Goal: Transaction & Acquisition: Purchase product/service

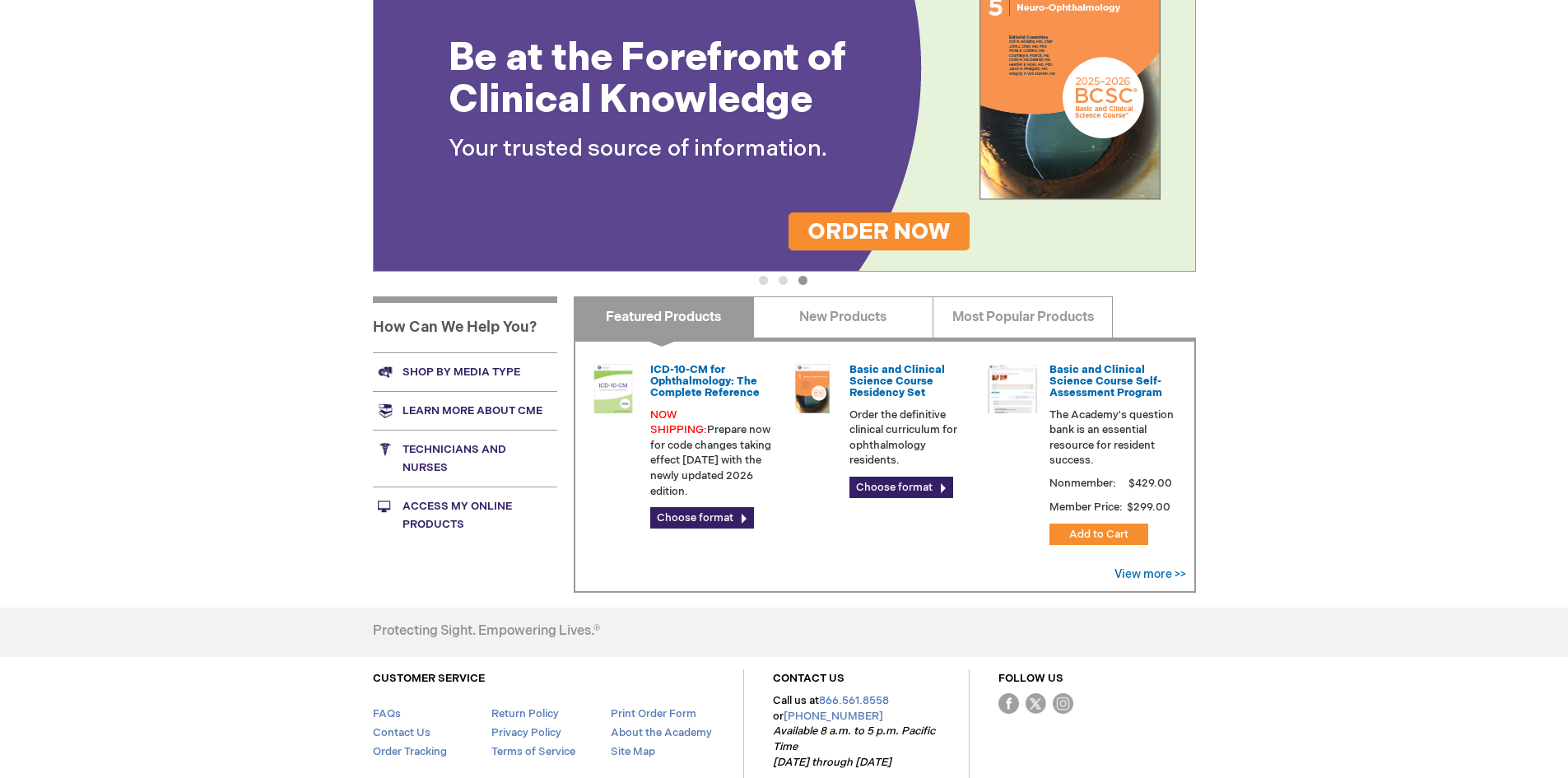
scroll to position [329, 0]
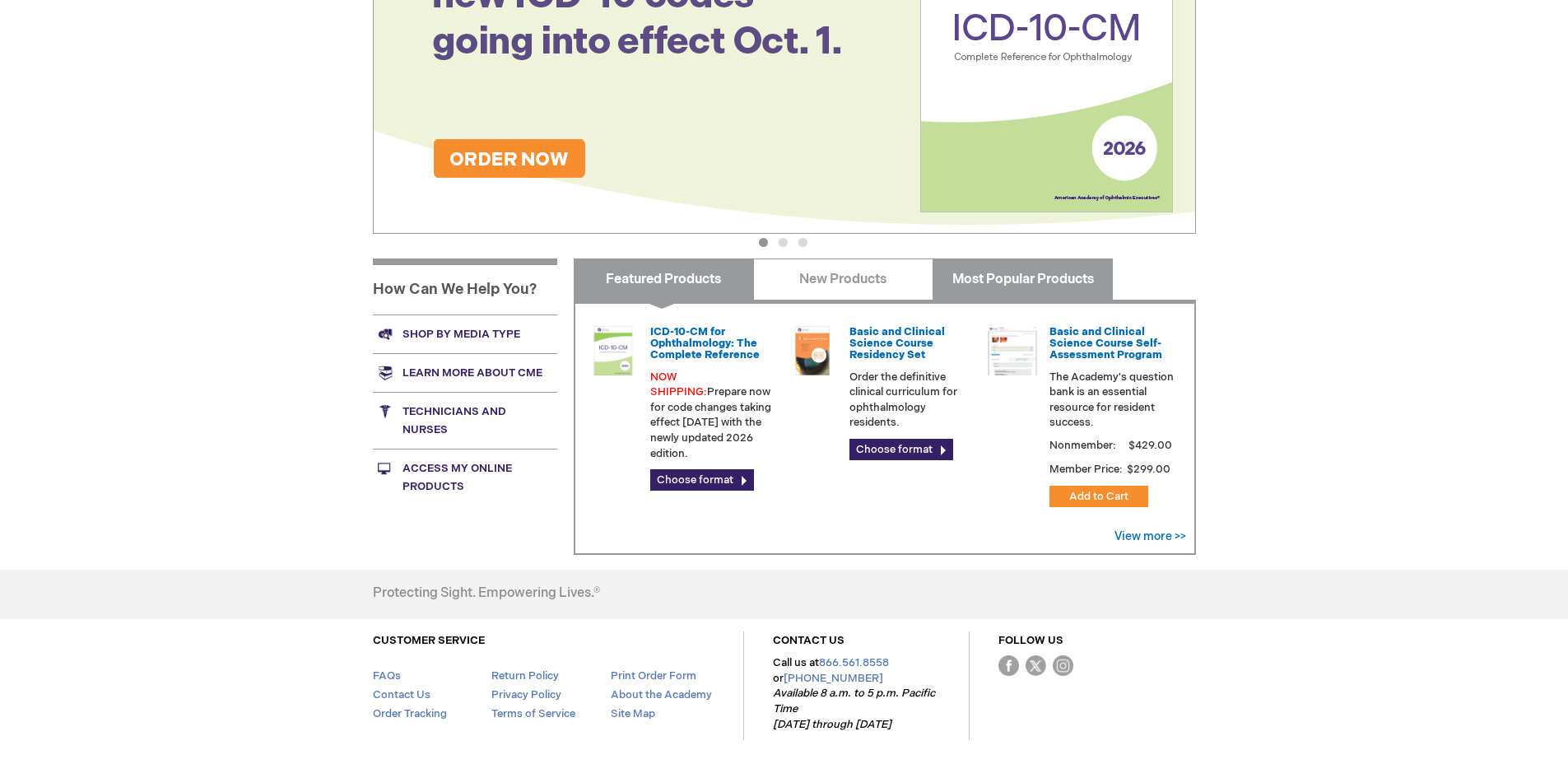
click at [1024, 275] on link "Most Popular Products" at bounding box center [1022, 279] width 180 height 42
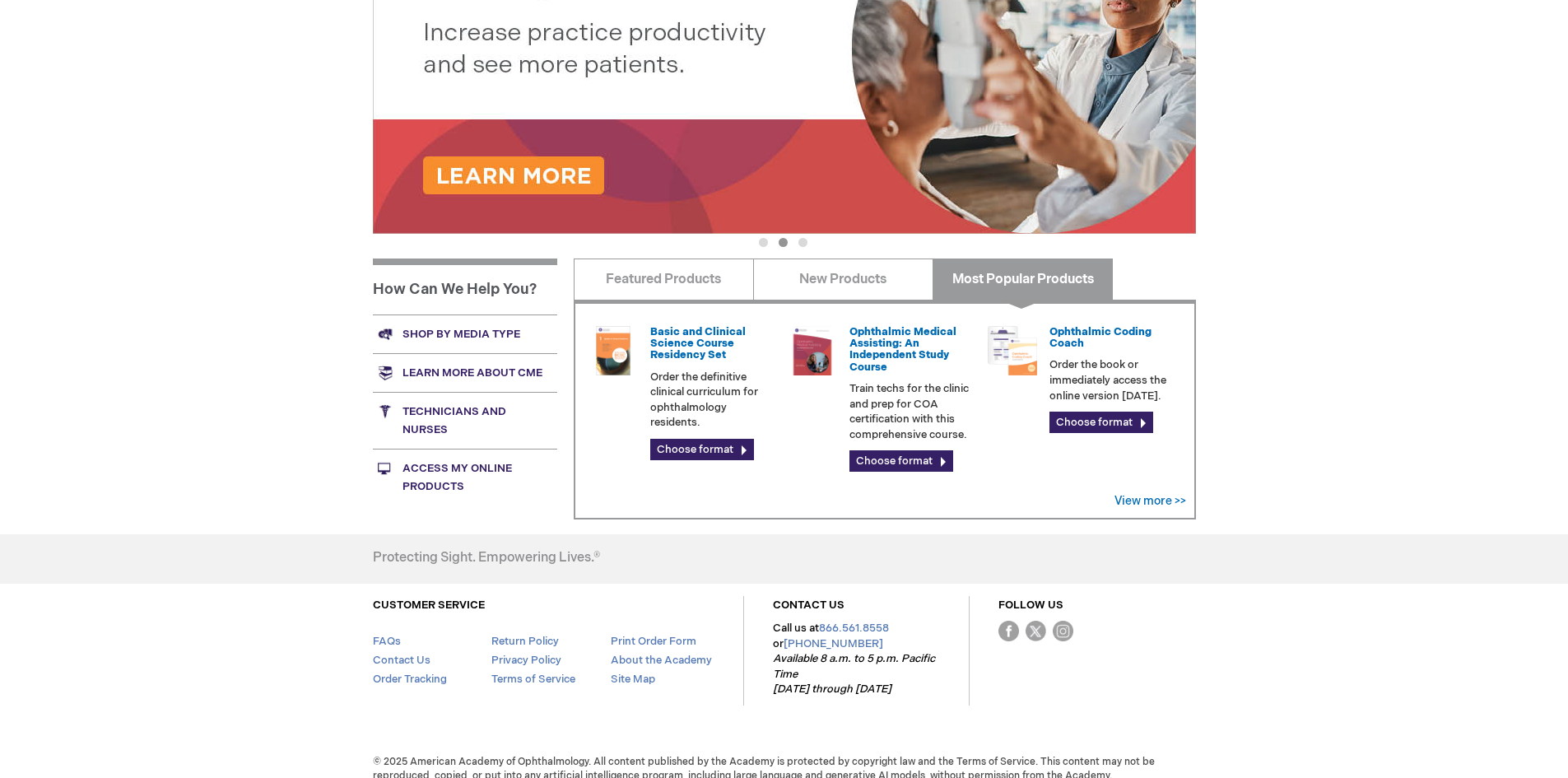
click at [432, 410] on link "Technicians and nurses" at bounding box center [465, 419] width 185 height 56
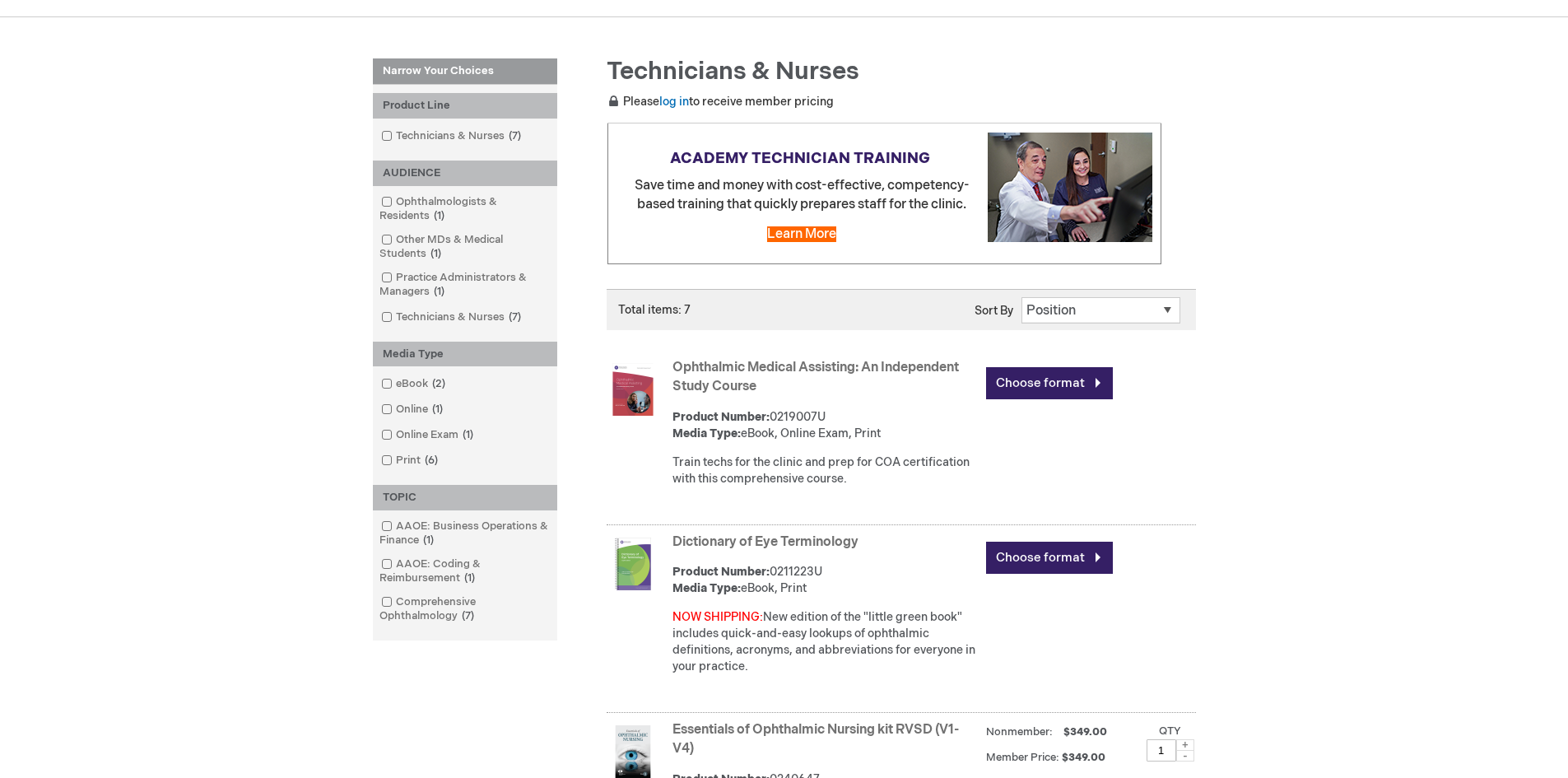
scroll to position [164, 0]
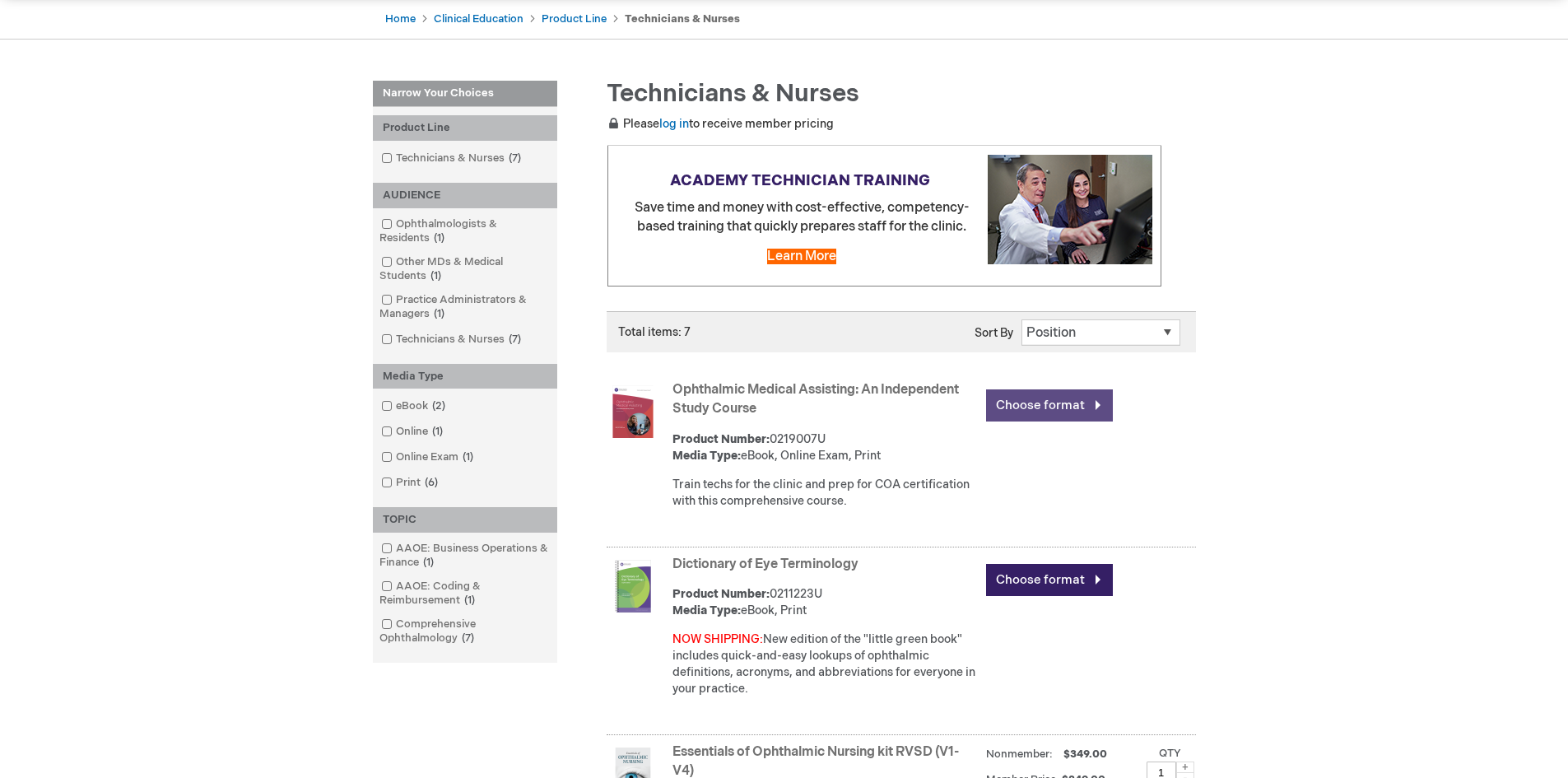
click at [1051, 403] on link "Choose format" at bounding box center [1049, 405] width 127 height 32
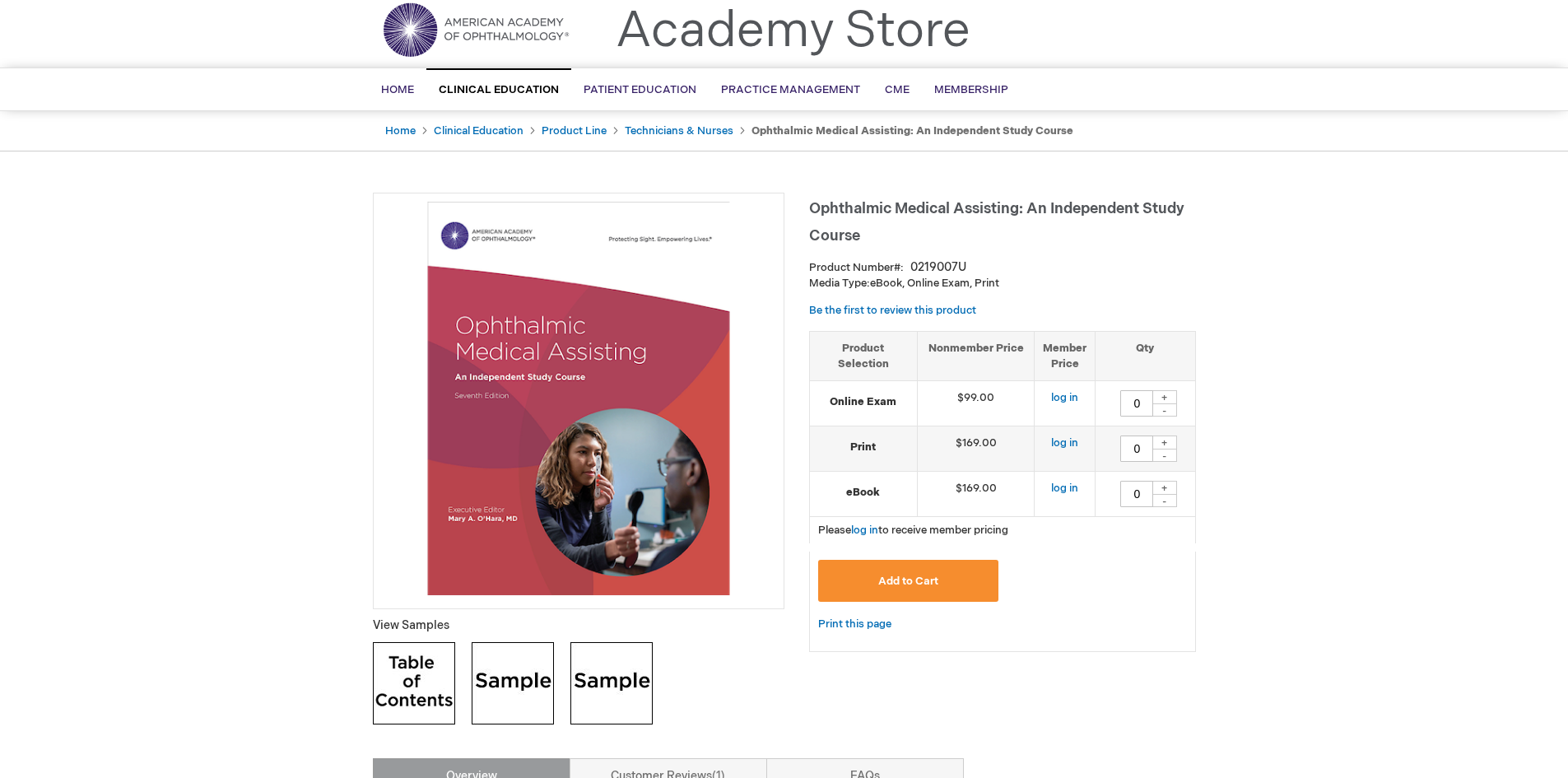
scroll to position [82, 0]
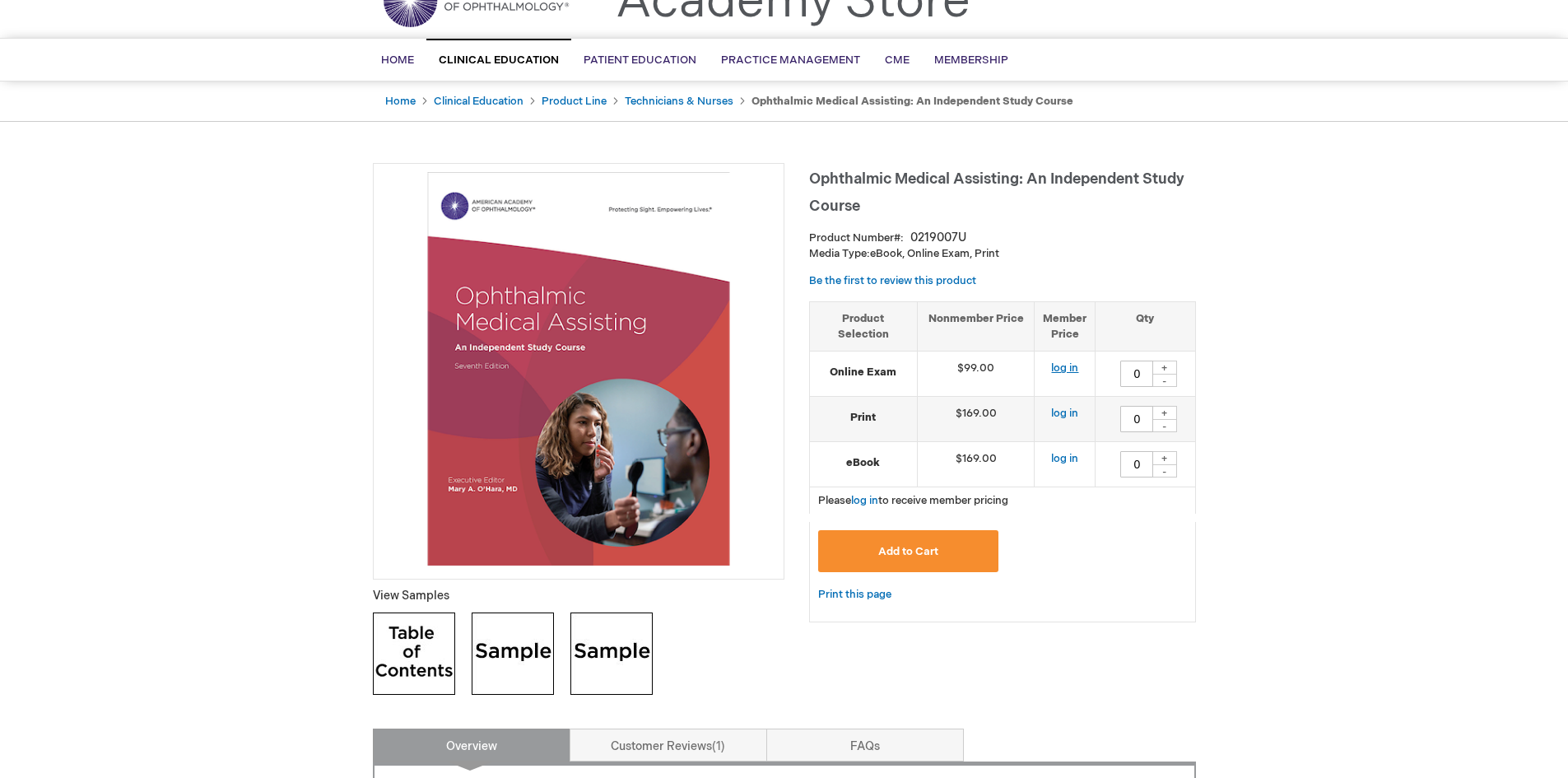
click at [1059, 364] on link "log in" at bounding box center [1064, 368] width 27 height 13
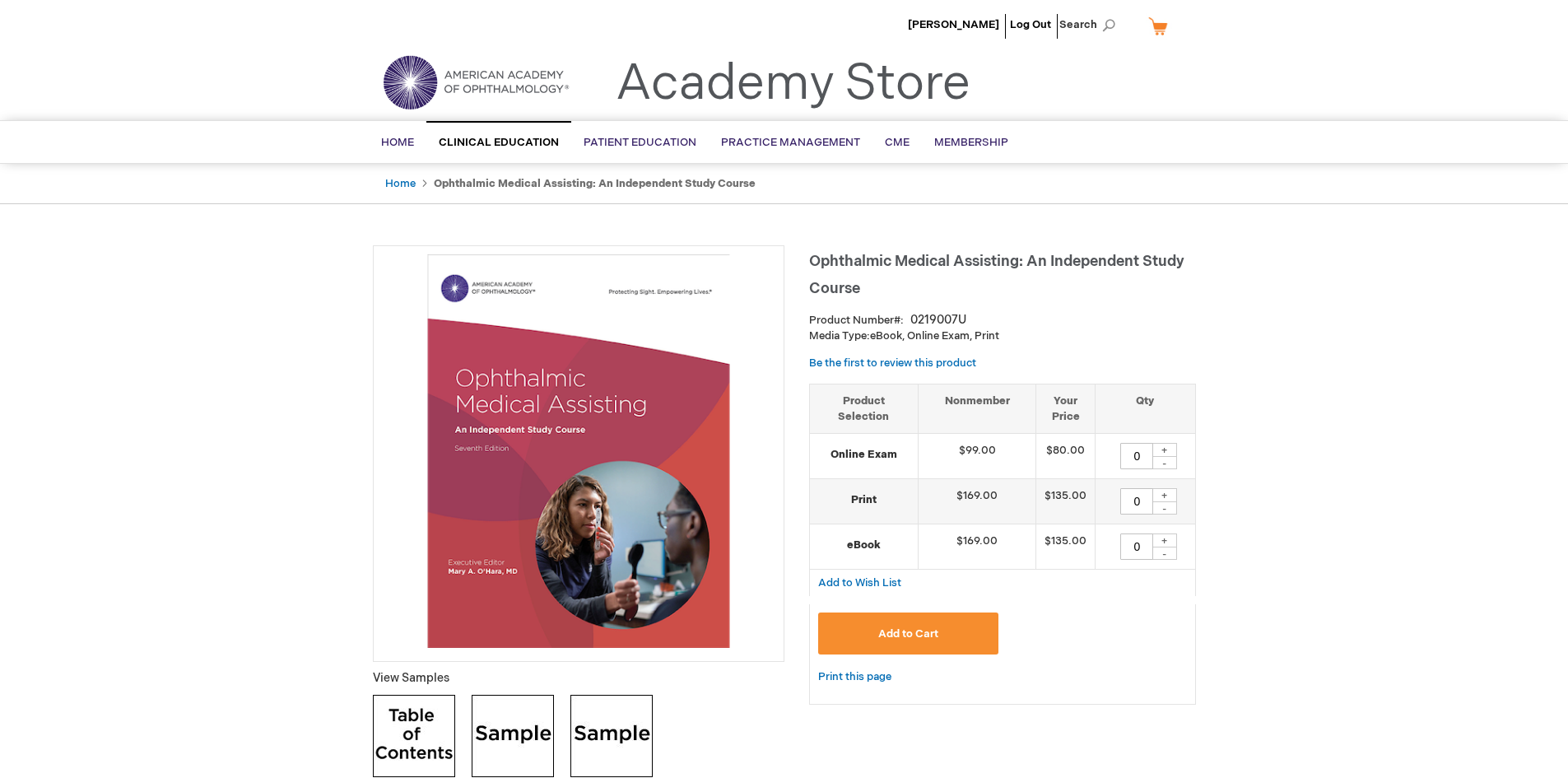
click at [1166, 448] on div "+" at bounding box center [1164, 449] width 25 height 14
type input "2"
click at [1163, 492] on div "+" at bounding box center [1164, 494] width 25 height 14
type input "1"
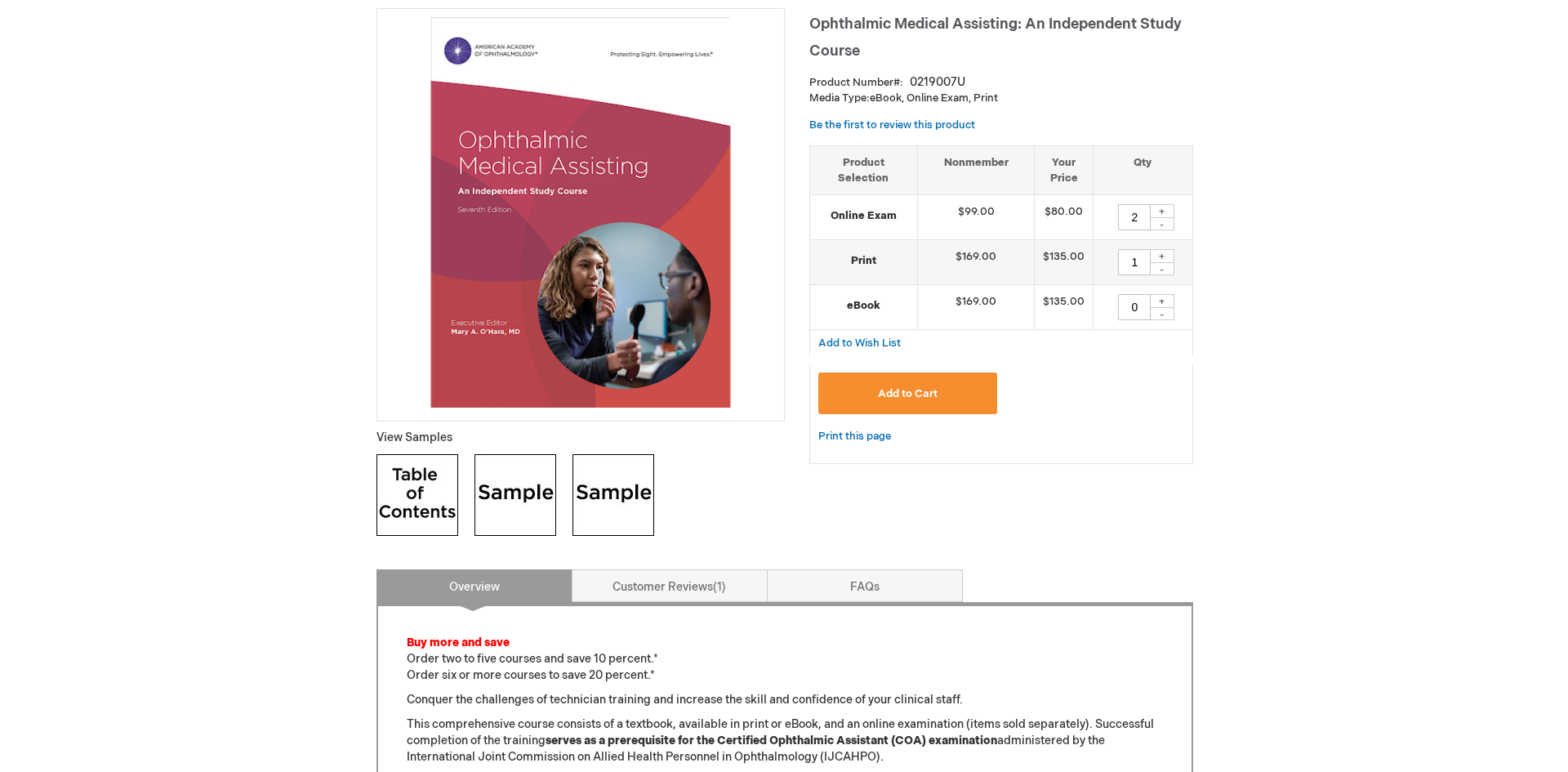
scroll to position [245, 0]
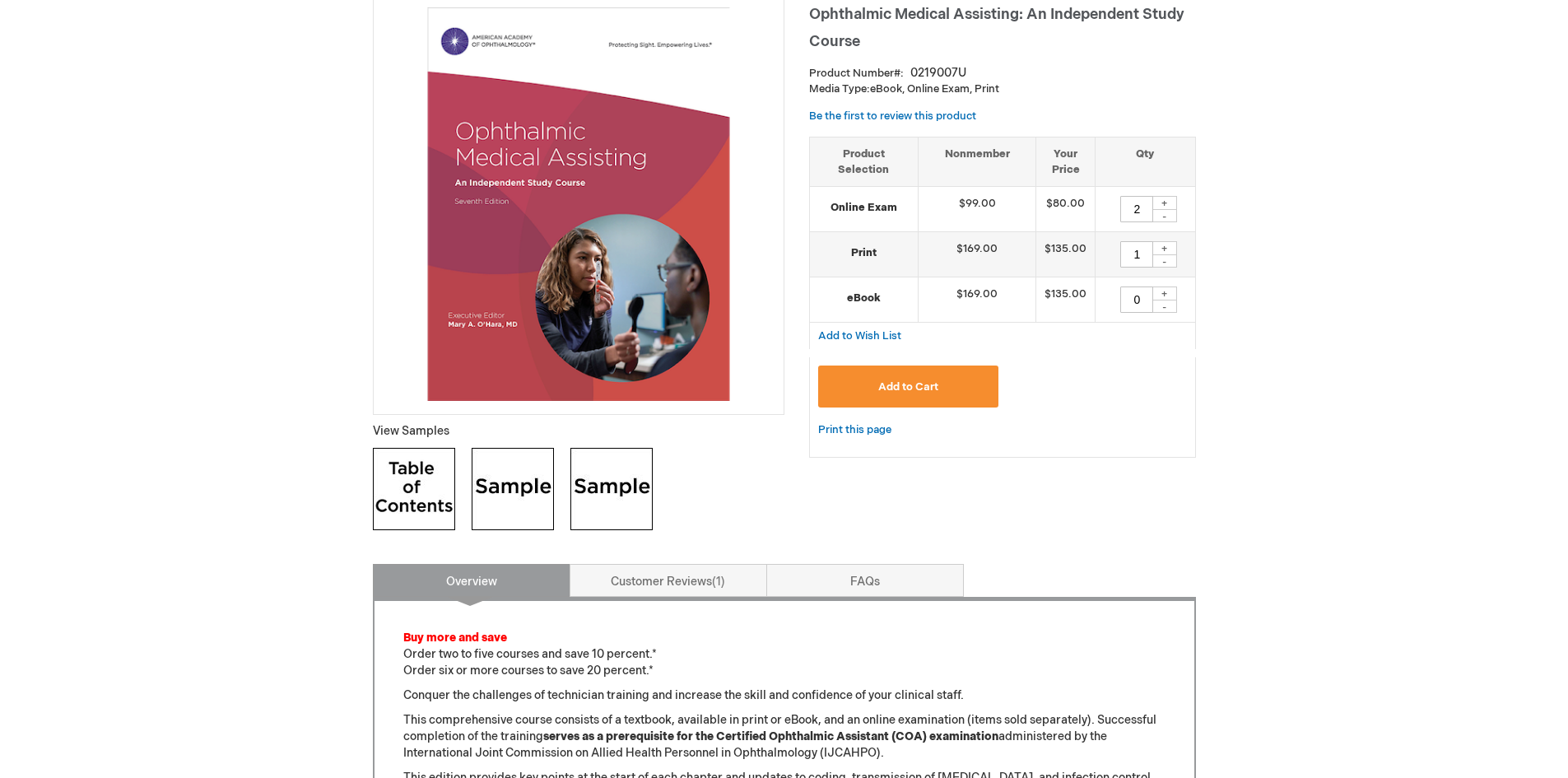
click at [912, 381] on span "Add to Cart" at bounding box center [907, 386] width 60 height 13
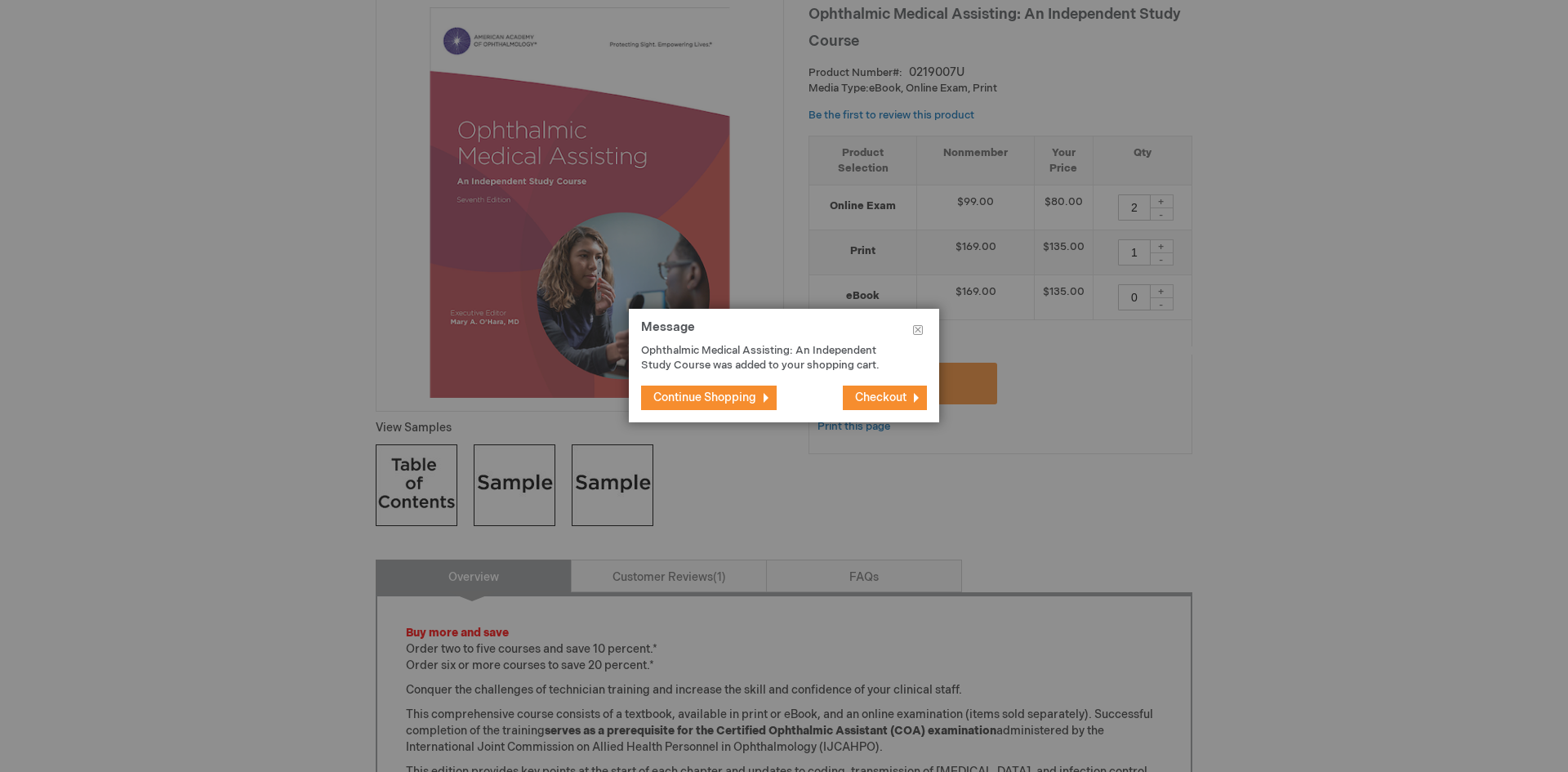
click at [887, 393] on span "Checkout" at bounding box center [881, 397] width 51 height 14
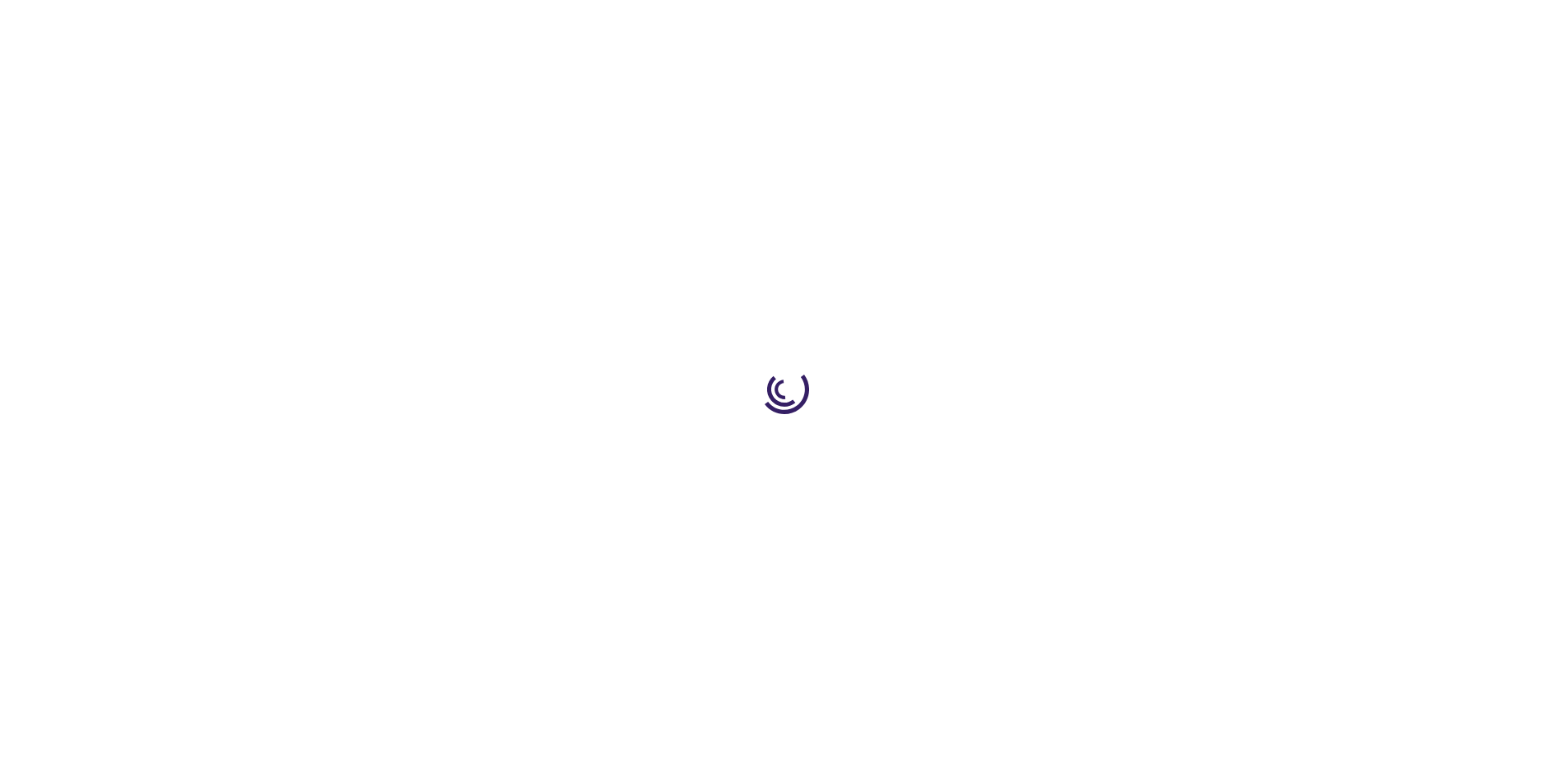
select select "US"
select select "27"
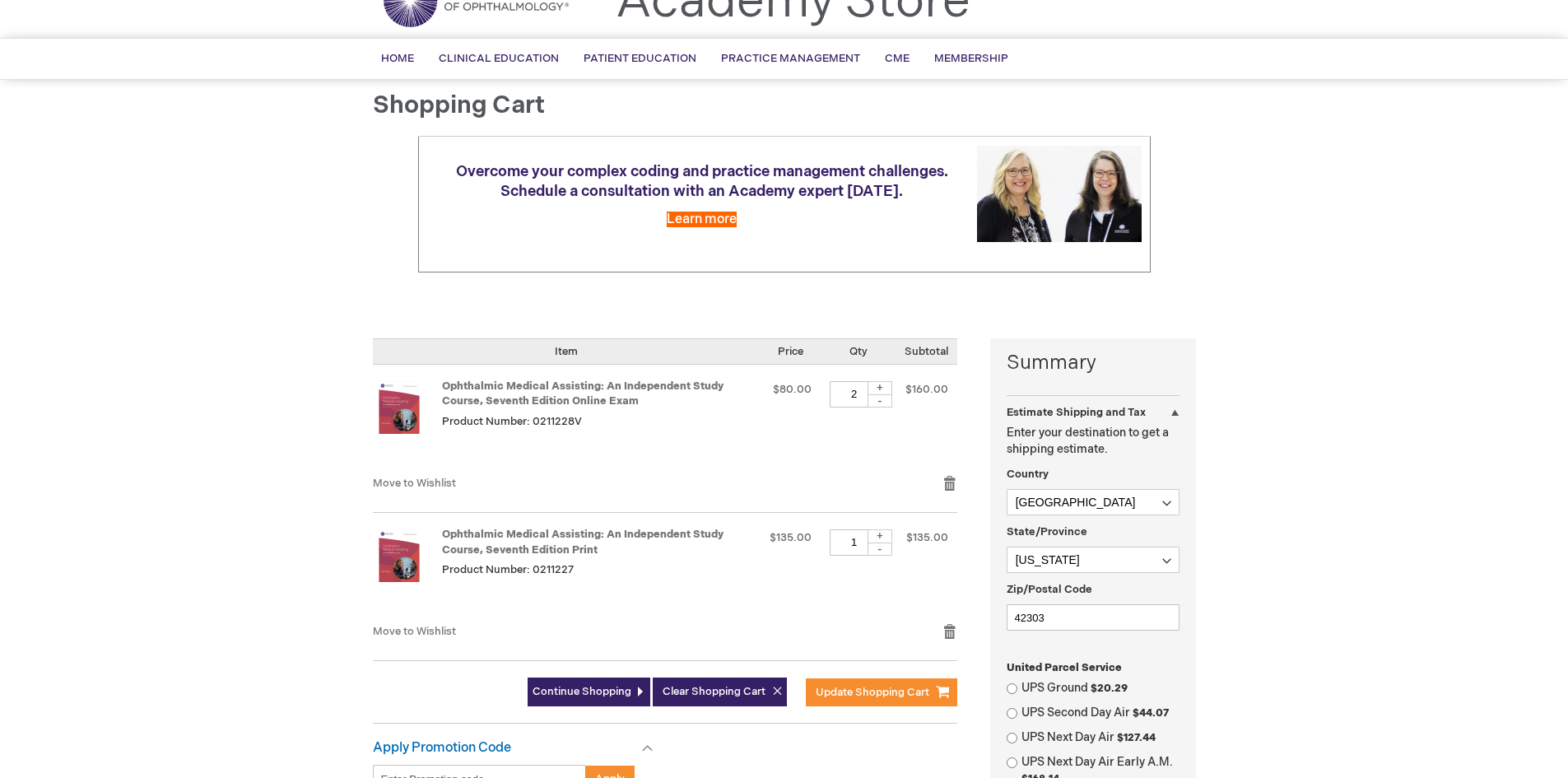
scroll to position [164, 0]
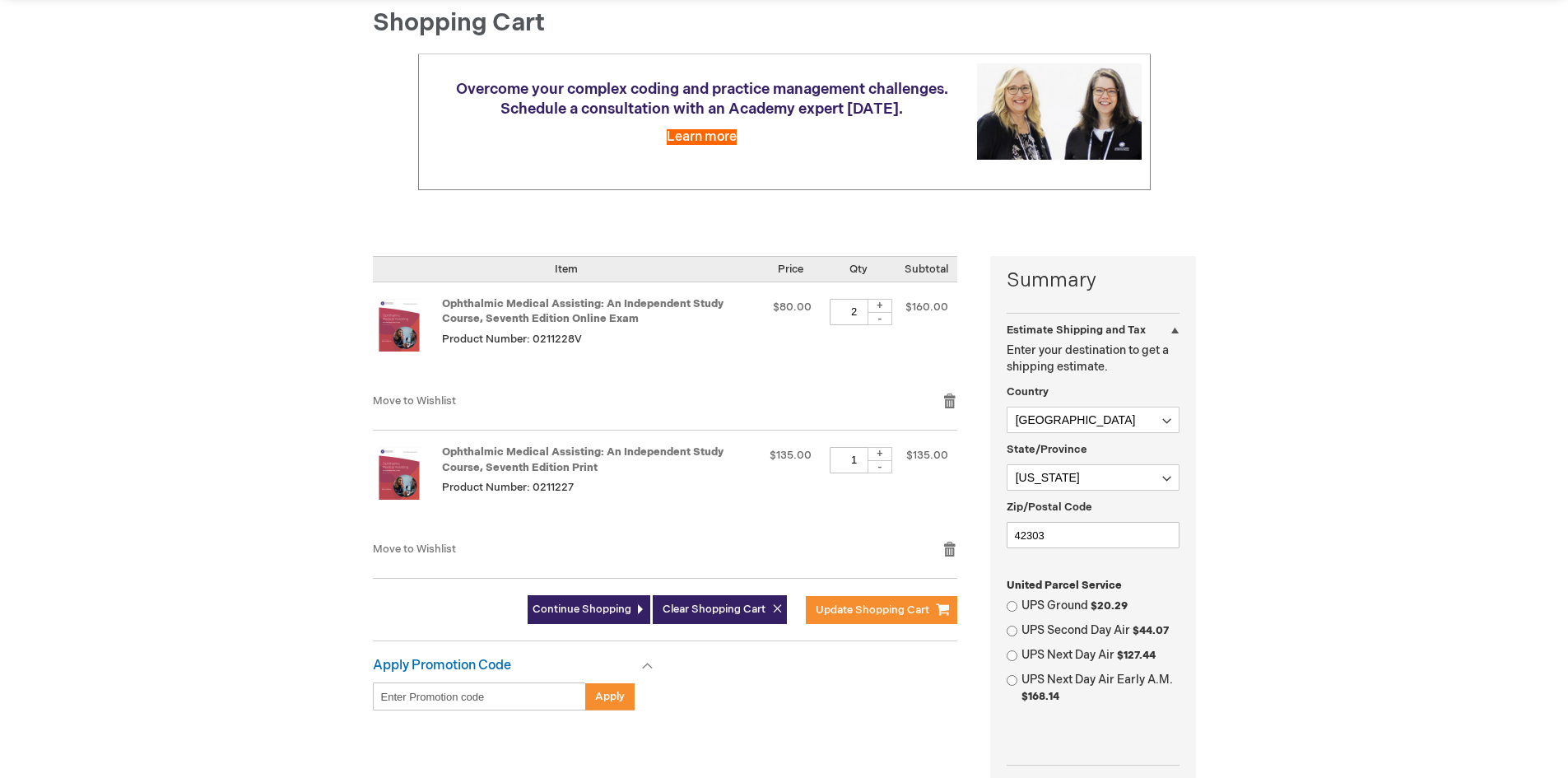
click at [881, 448] on div "+" at bounding box center [880, 454] width 25 height 14
type input "2"
click at [1013, 603] on input "UPS Ground $20.29" at bounding box center [1012, 606] width 11 height 11
radio input "true"
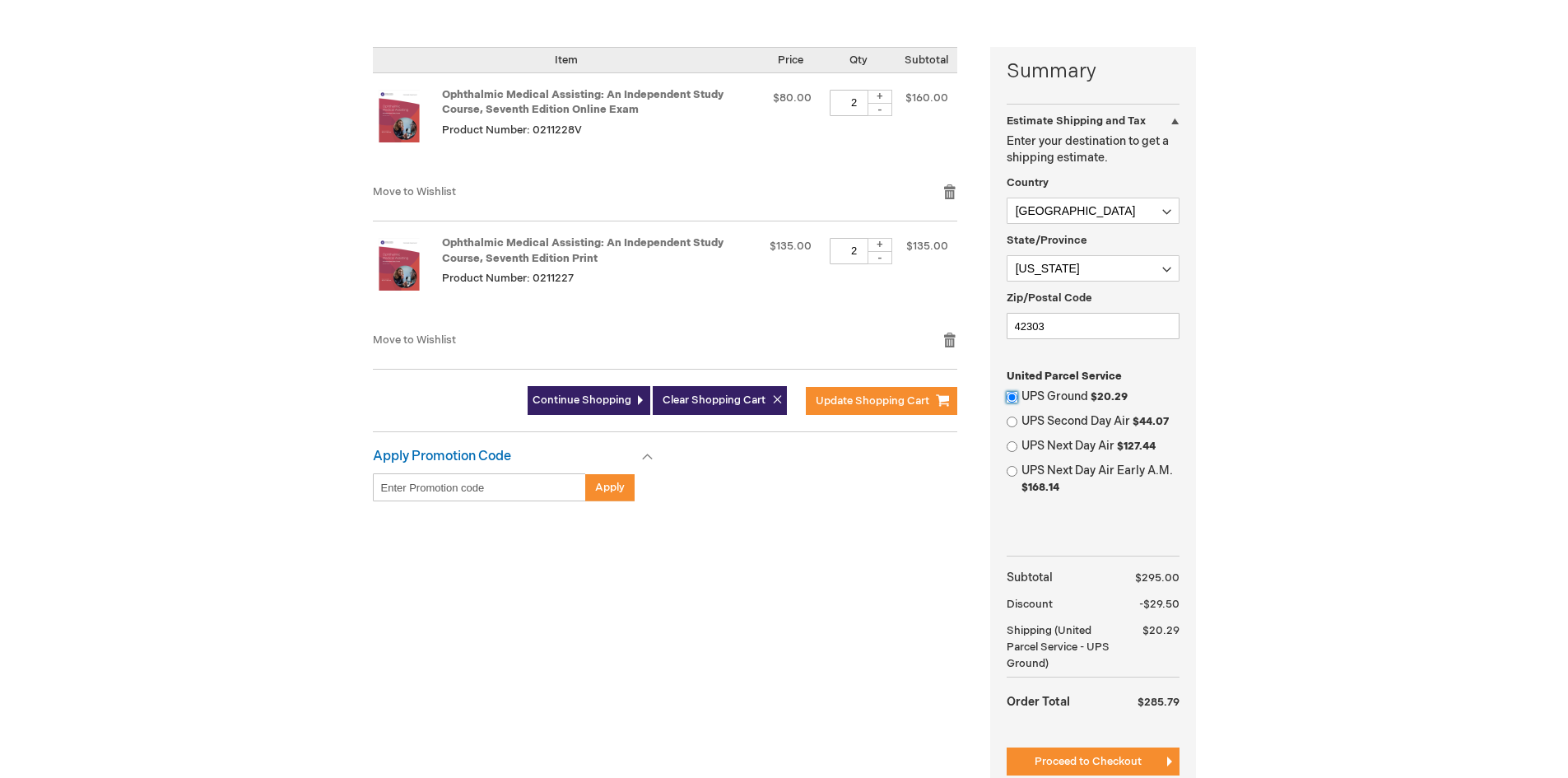
scroll to position [411, 0]
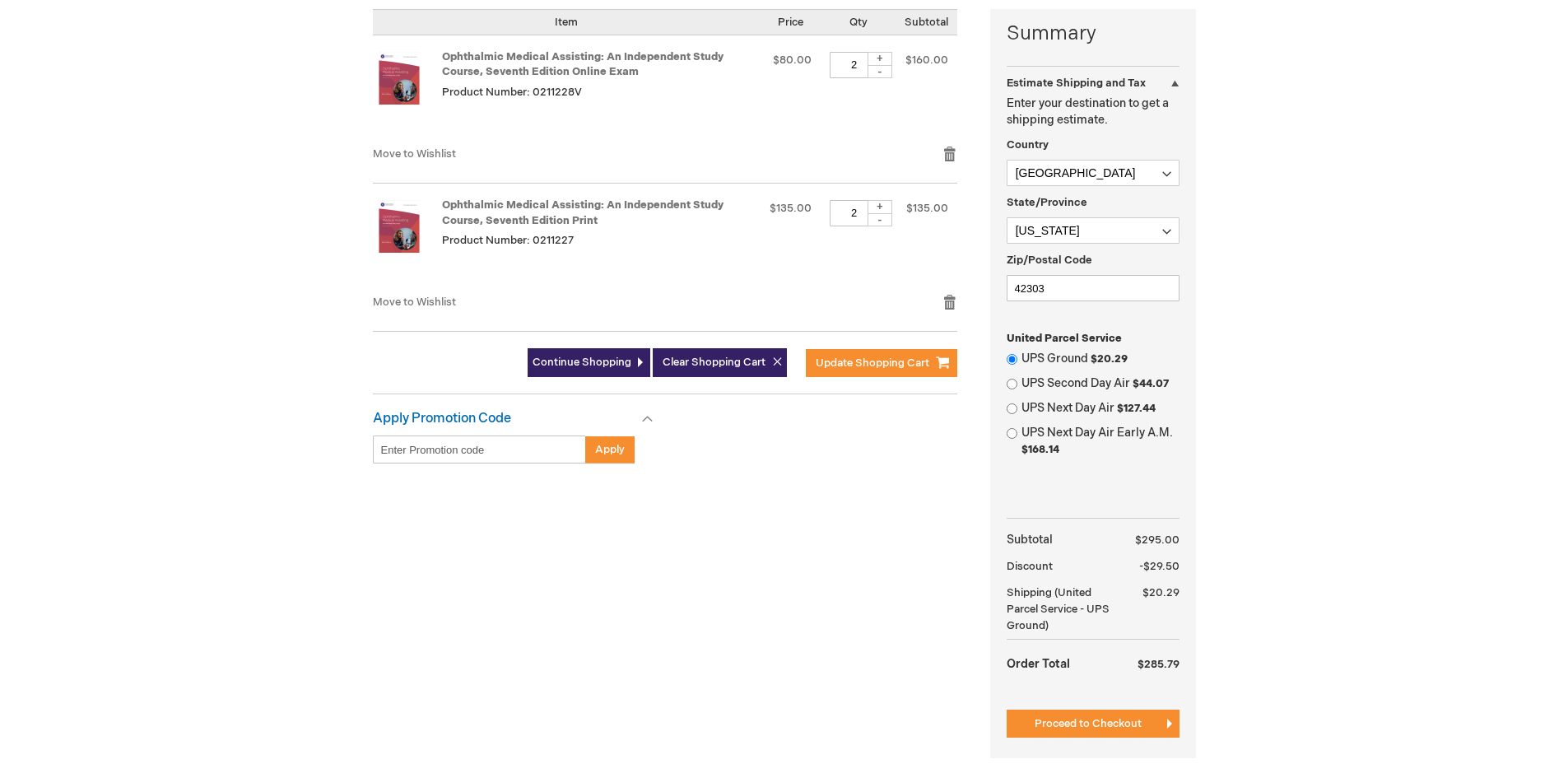
click at [884, 676] on div "Summary Estimate Shipping and Tax Estimate Shipping and Tax Enter your destinat…" at bounding box center [784, 394] width 823 height 770
click at [874, 361] on span "Update Shopping Cart" at bounding box center [872, 363] width 114 height 13
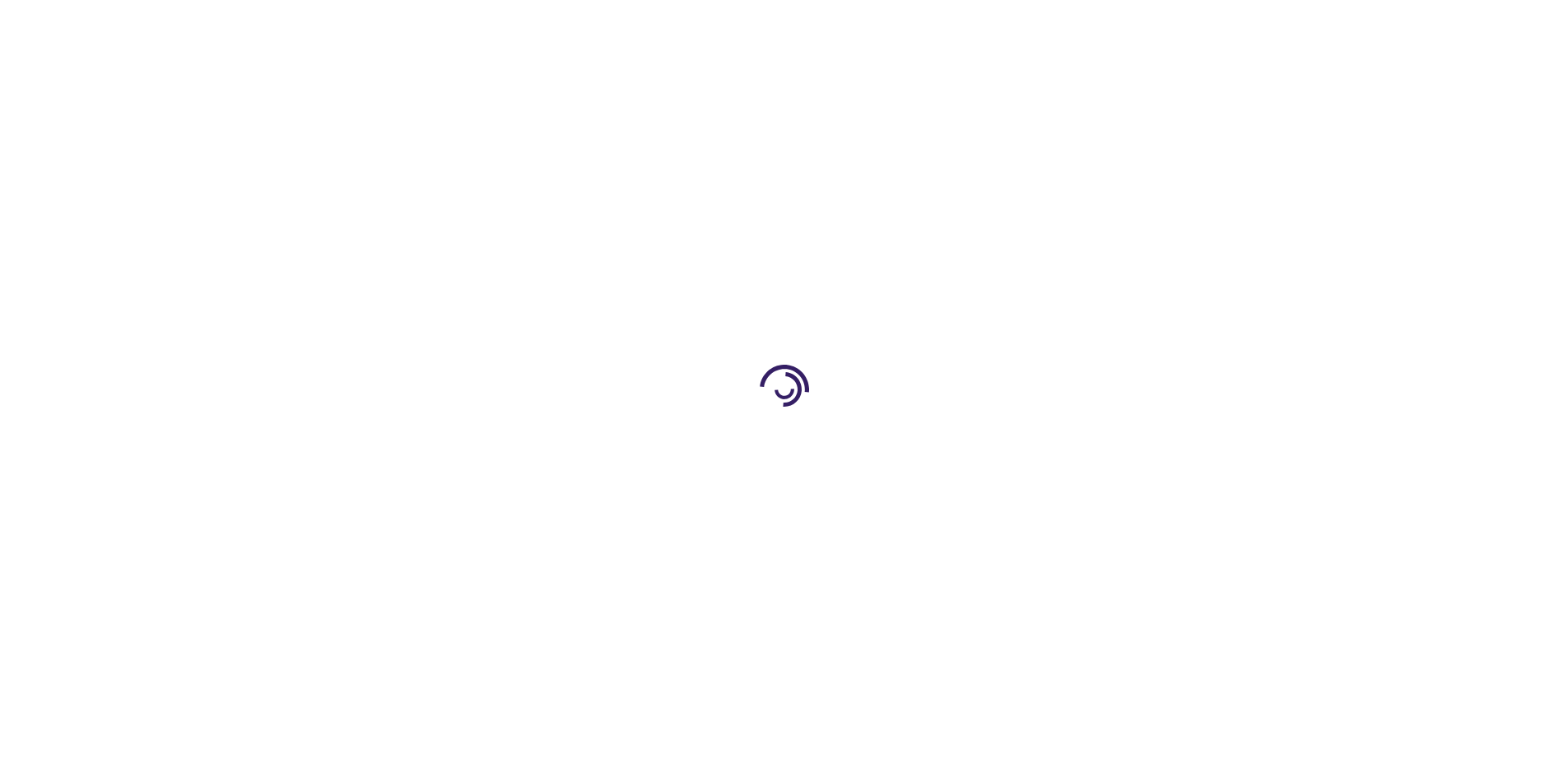
select select "US"
select select "27"
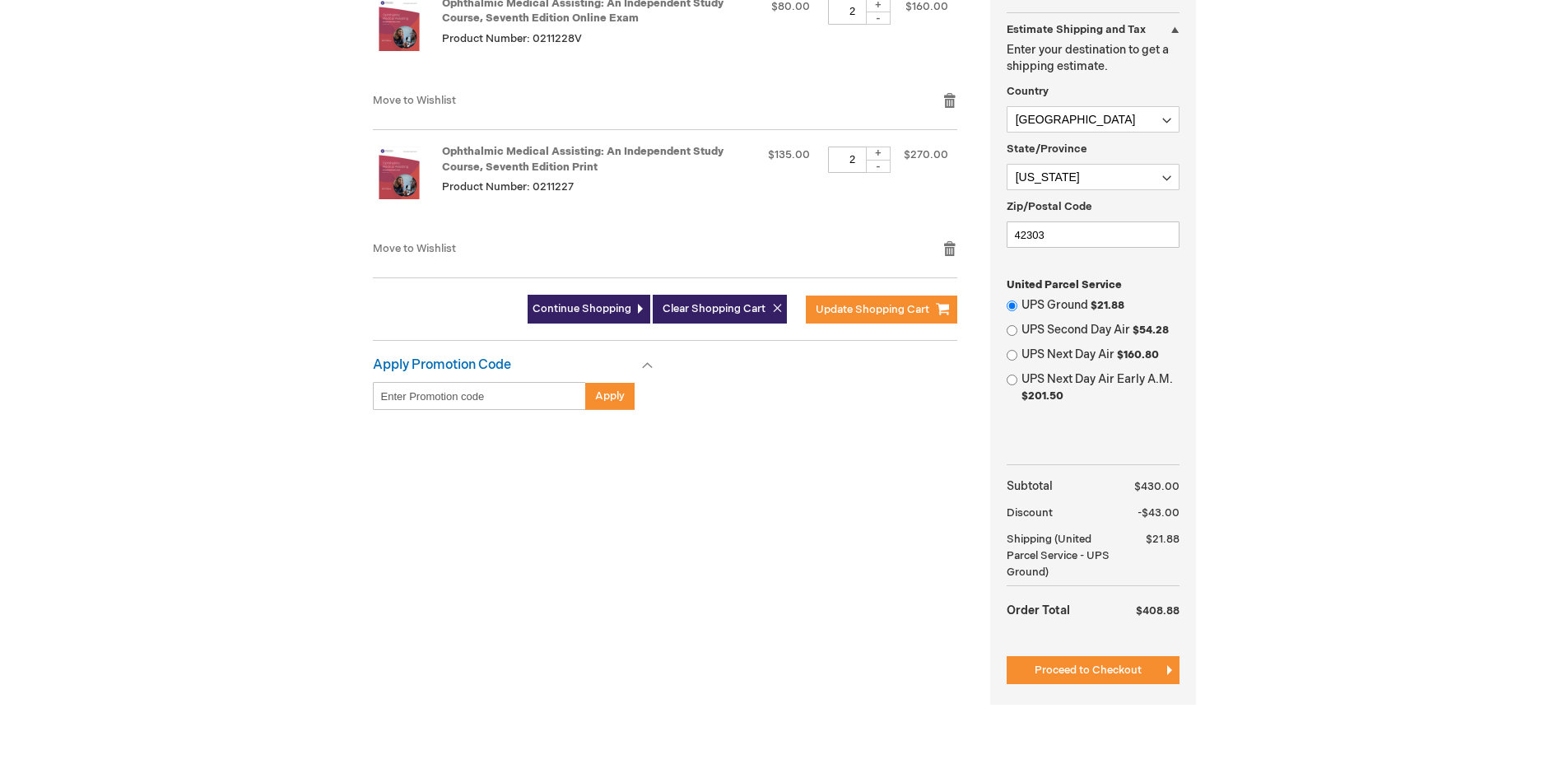
scroll to position [576, 0]
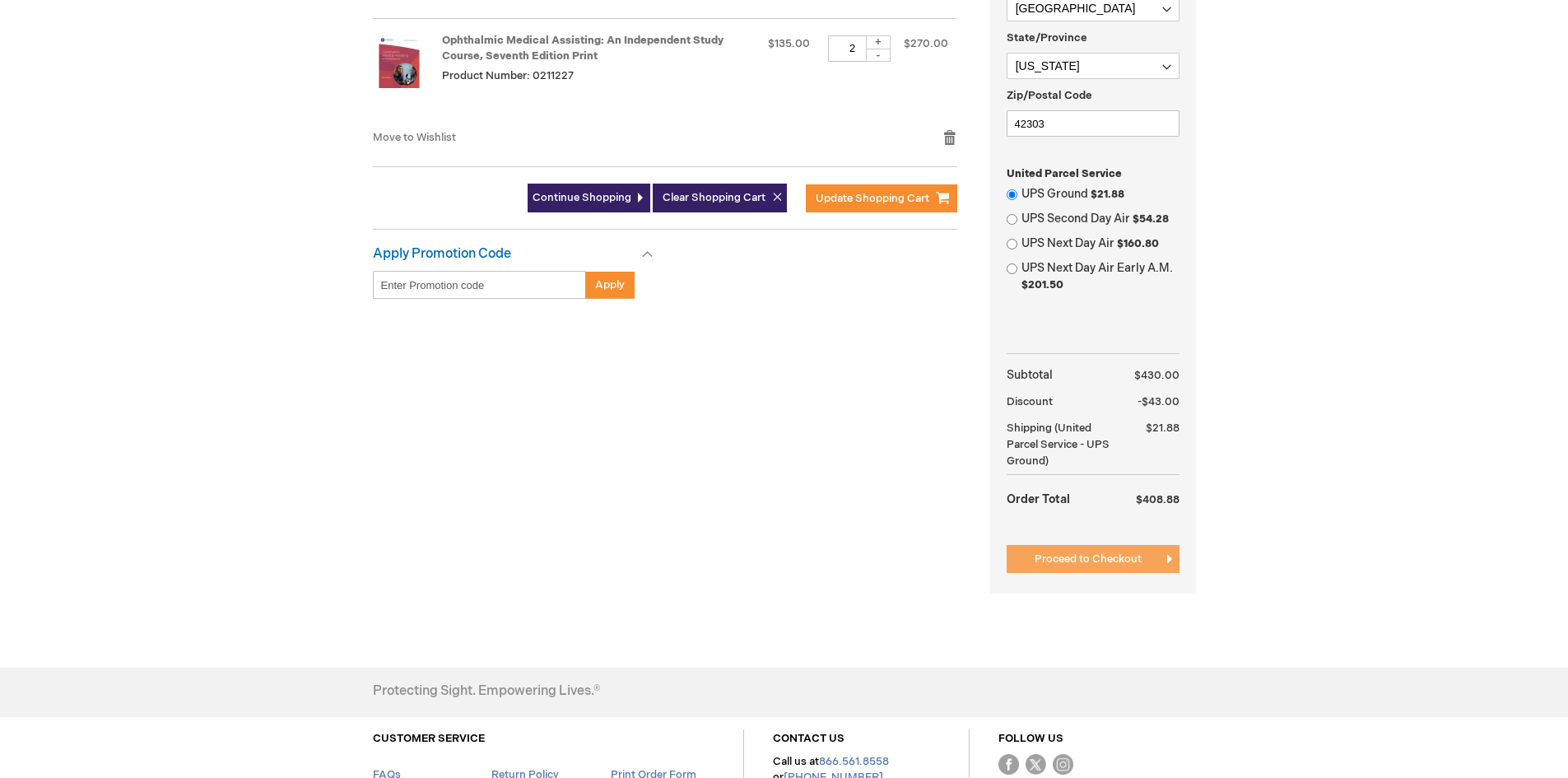
click at [1053, 557] on span "Proceed to Checkout" at bounding box center [1088, 559] width 107 height 13
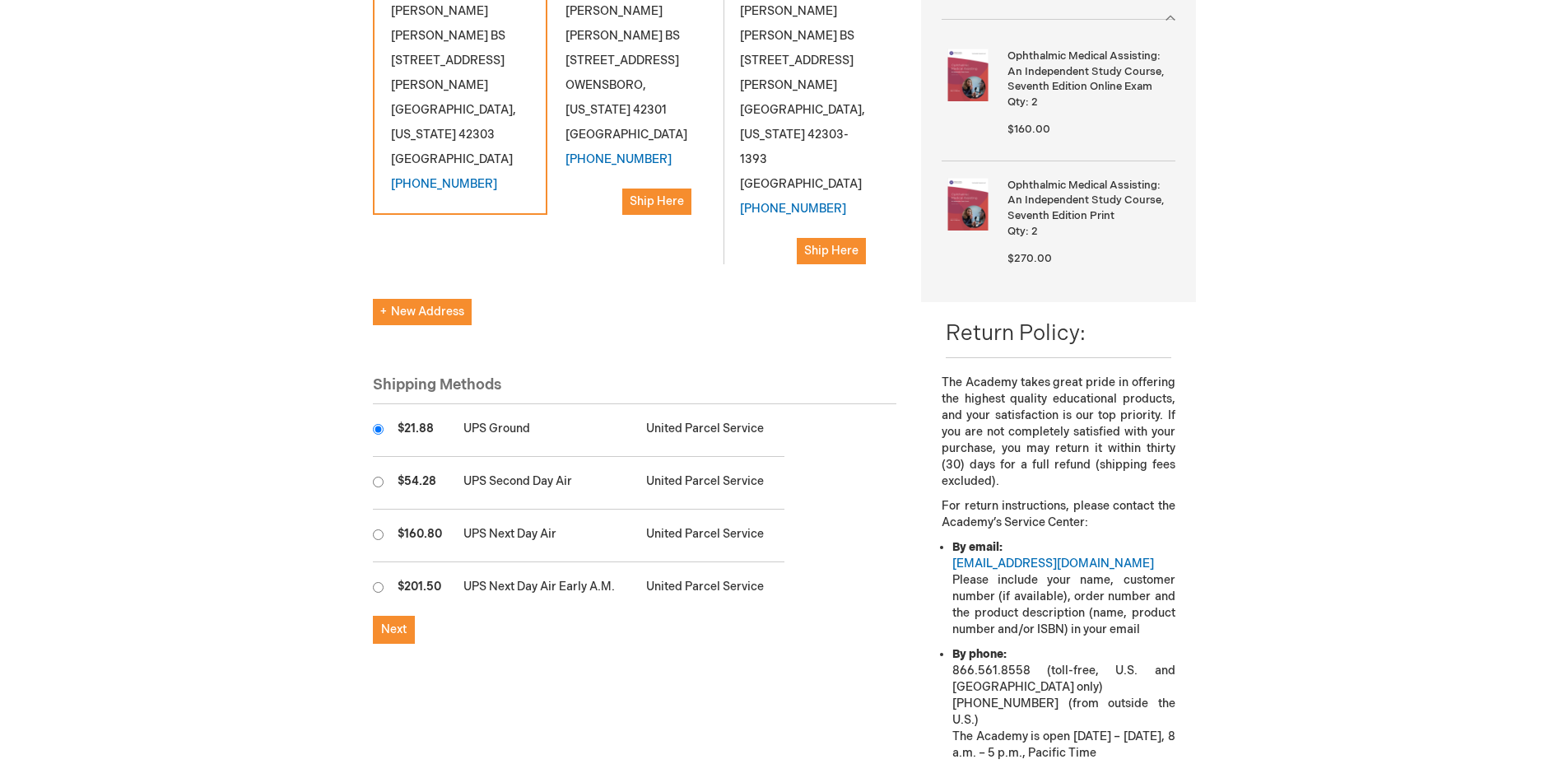
scroll to position [329, 0]
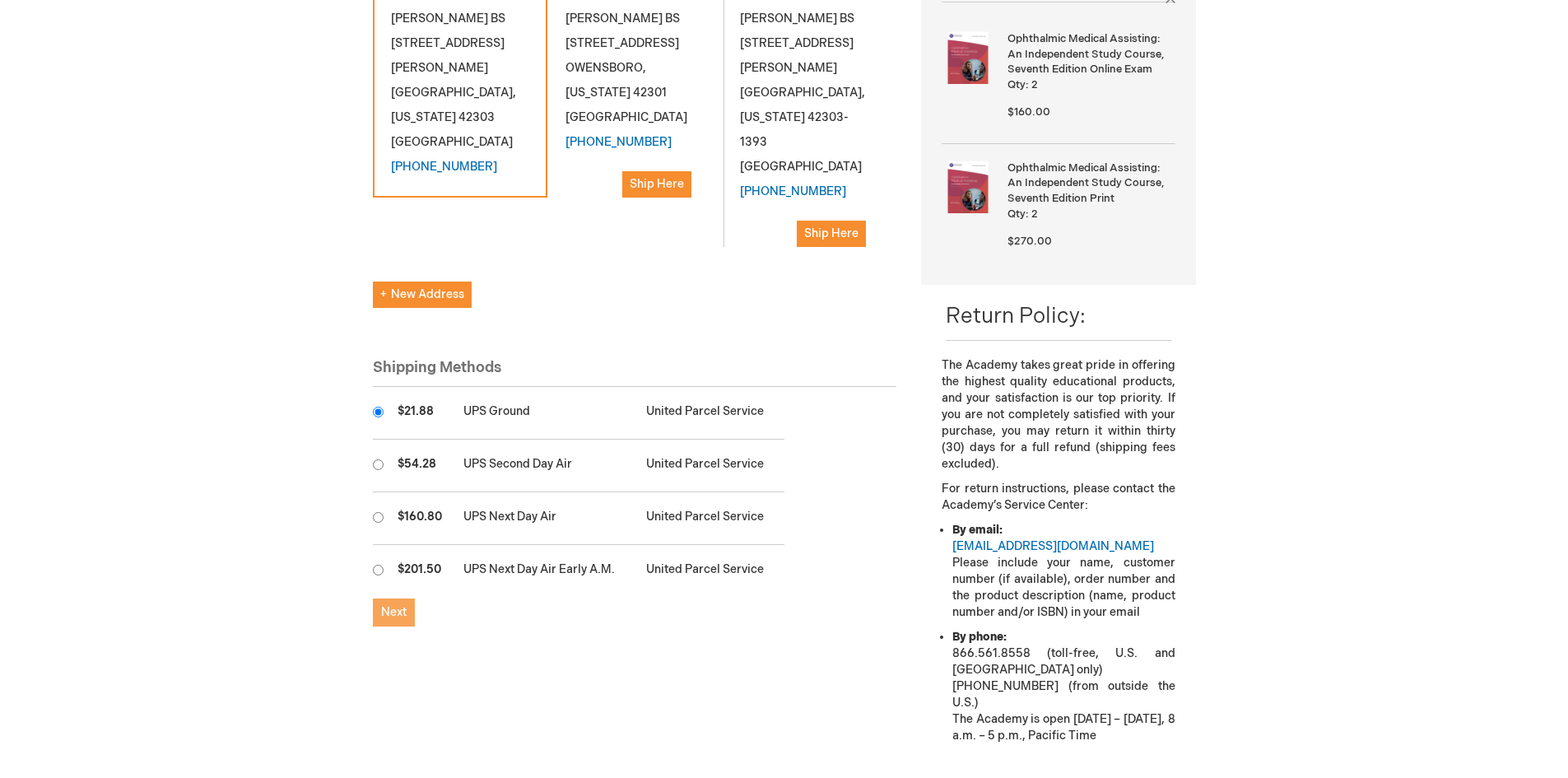
click at [398, 605] on span "Next" at bounding box center [394, 612] width 26 height 14
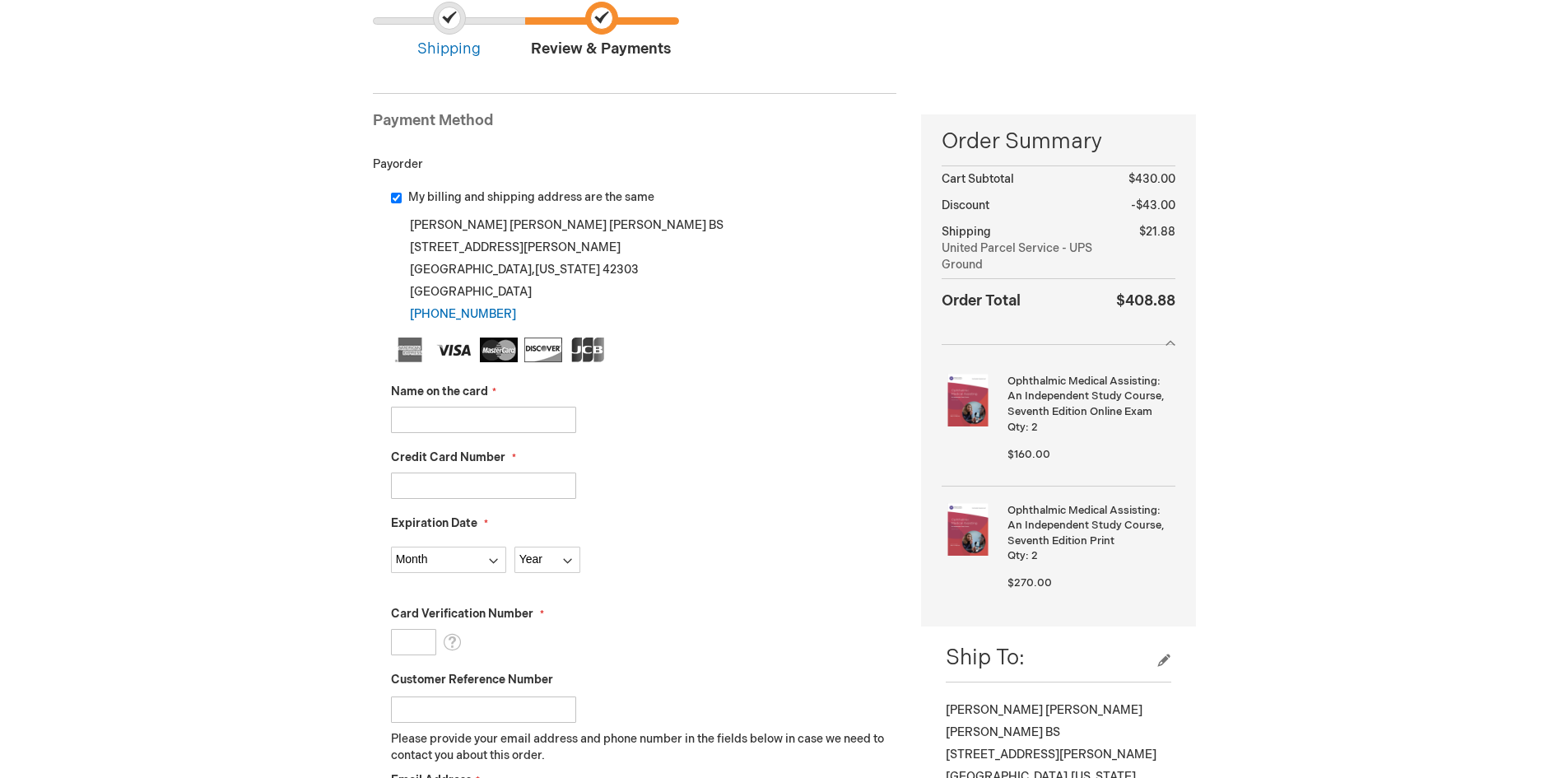
scroll to position [247, 0]
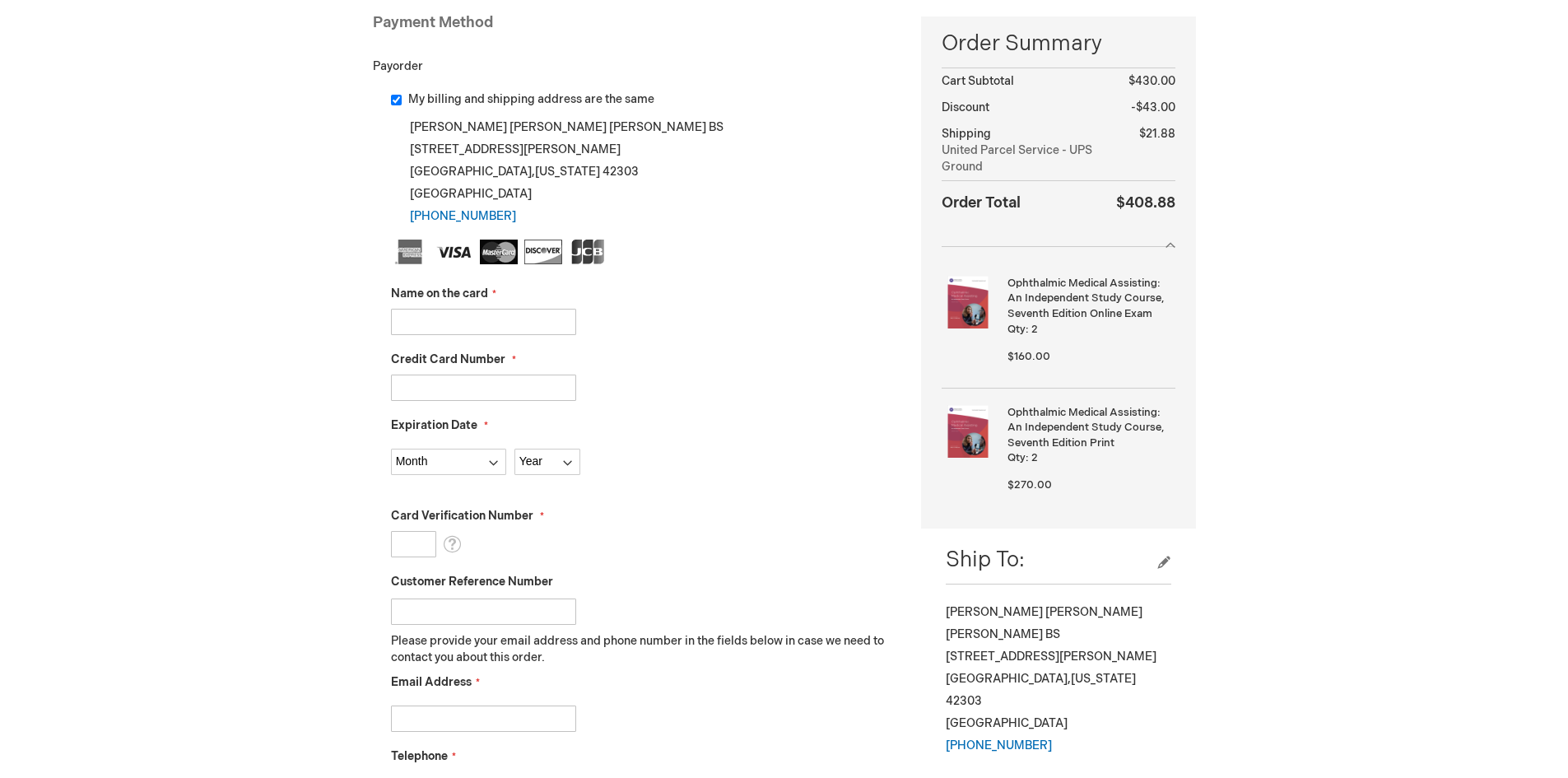
click at [455, 328] on input "Name on the card" at bounding box center [483, 322] width 185 height 27
type input "Thomas Furgason"
click at [469, 384] on input "Credit Card Number" at bounding box center [483, 387] width 185 height 27
type input "4154179001714995"
click at [494, 463] on select "Month 01 - January 02 - February 03 - March 04 - April 05 - May 06 - June 07 - …" at bounding box center [448, 461] width 115 height 27
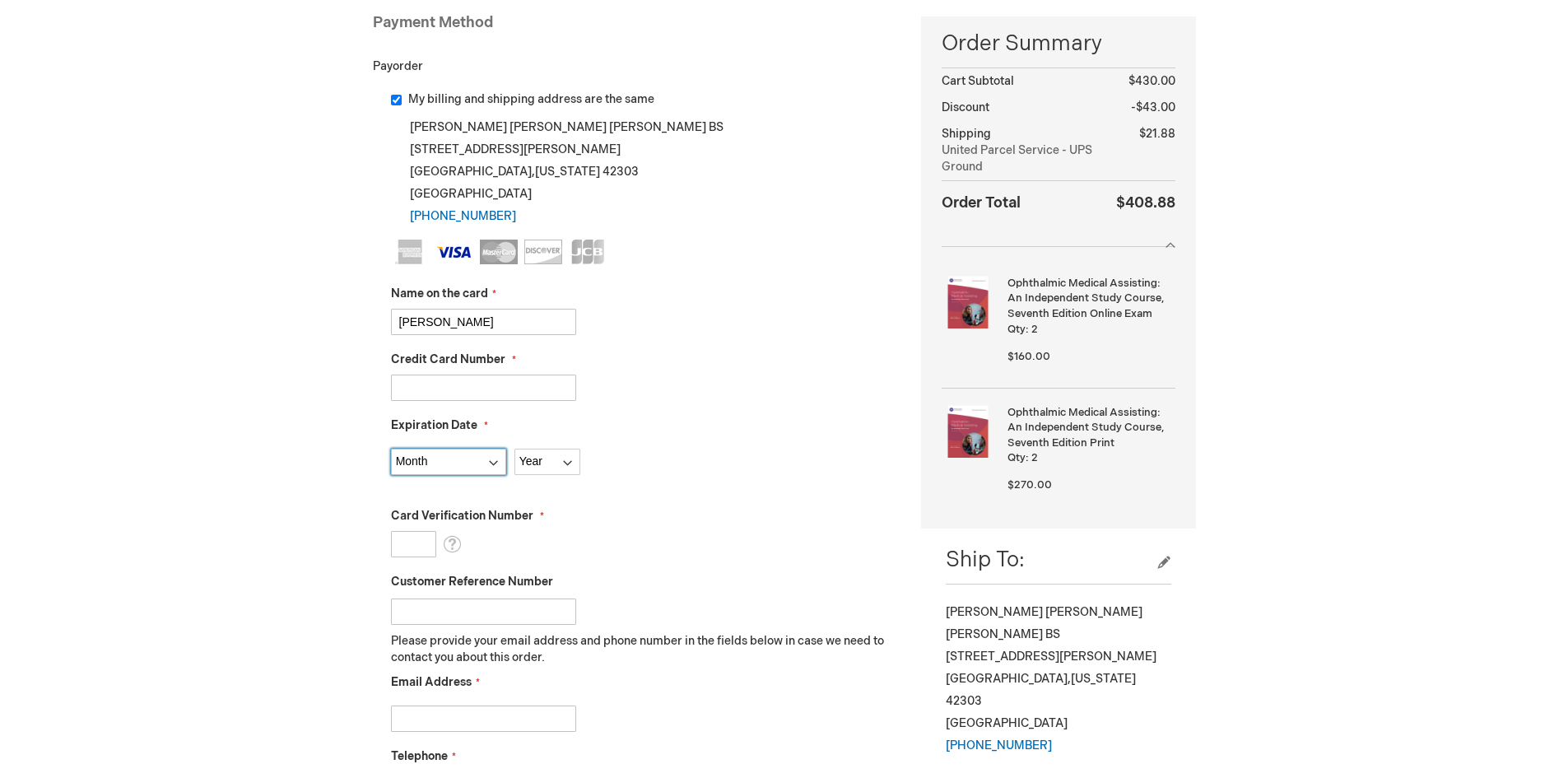
select select "9"
click at [391, 448] on select "Month 01 - January 02 - February 03 - March 04 - April 05 - May 06 - June 07 - …" at bounding box center [448, 461] width 115 height 27
click at [568, 458] on select "Year 2025 2026 2027 2028 2029 2030 2031 2032 2033 2034 2035" at bounding box center [547, 461] width 66 height 27
select select "2028"
click at [515, 448] on select "Year 2025 2026 2027 2028 2029 2030 2031 2032 2033 2034 2035" at bounding box center [547, 461] width 66 height 27
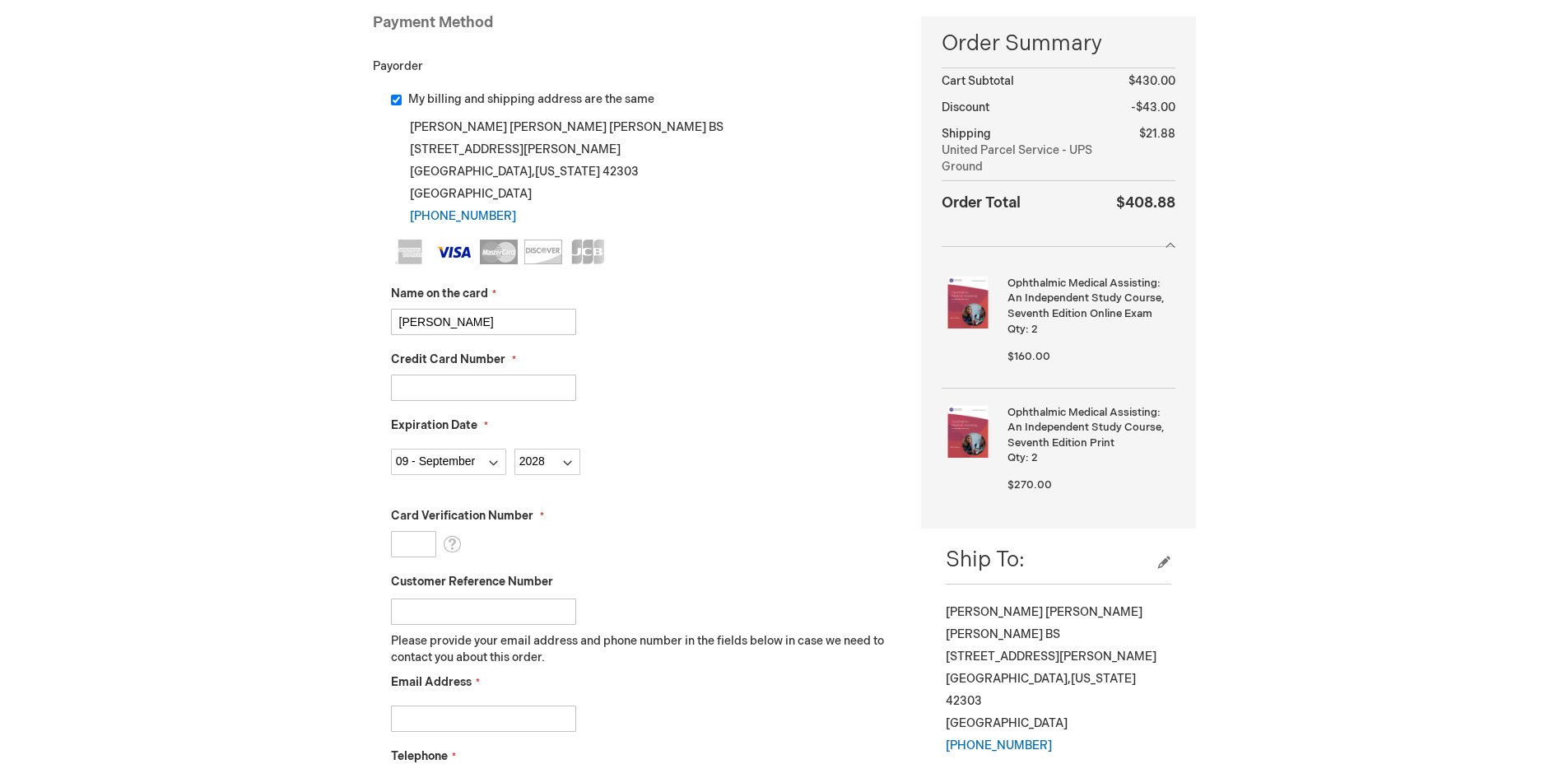
click at [420, 547] on input "Card Verification Number" at bounding box center [413, 543] width 45 height 27
type input "586"
click at [473, 612] on input "Customer Reference Number" at bounding box center [483, 612] width 185 height 27
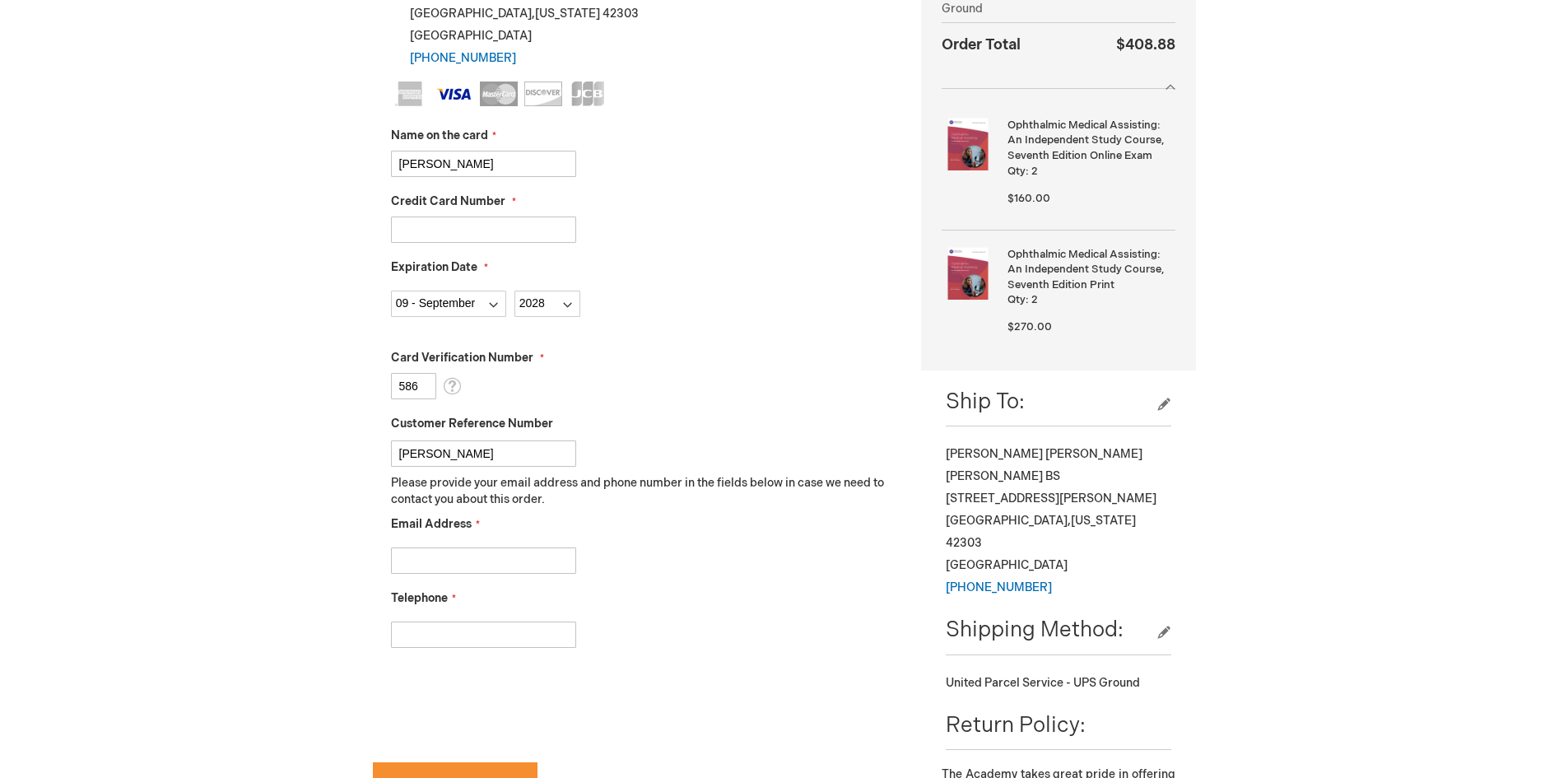
scroll to position [411, 0]
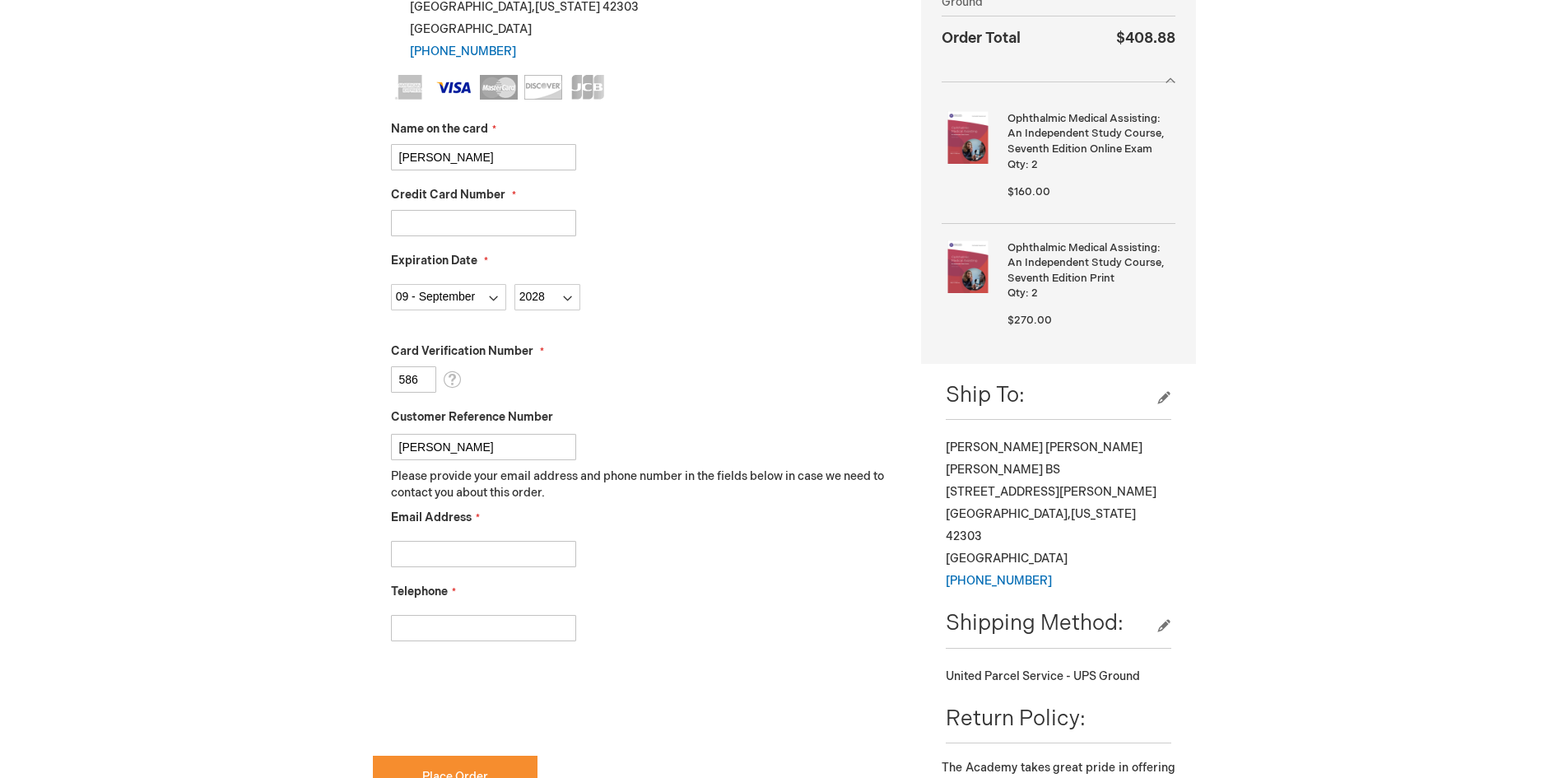
type input "[PERSON_NAME]"
click at [412, 543] on input "Email Address" at bounding box center [483, 553] width 185 height 27
type input "jlatham@owensboroeye.com"
click at [470, 638] on input "Telephone" at bounding box center [483, 627] width 185 height 27
type input "2709297291"
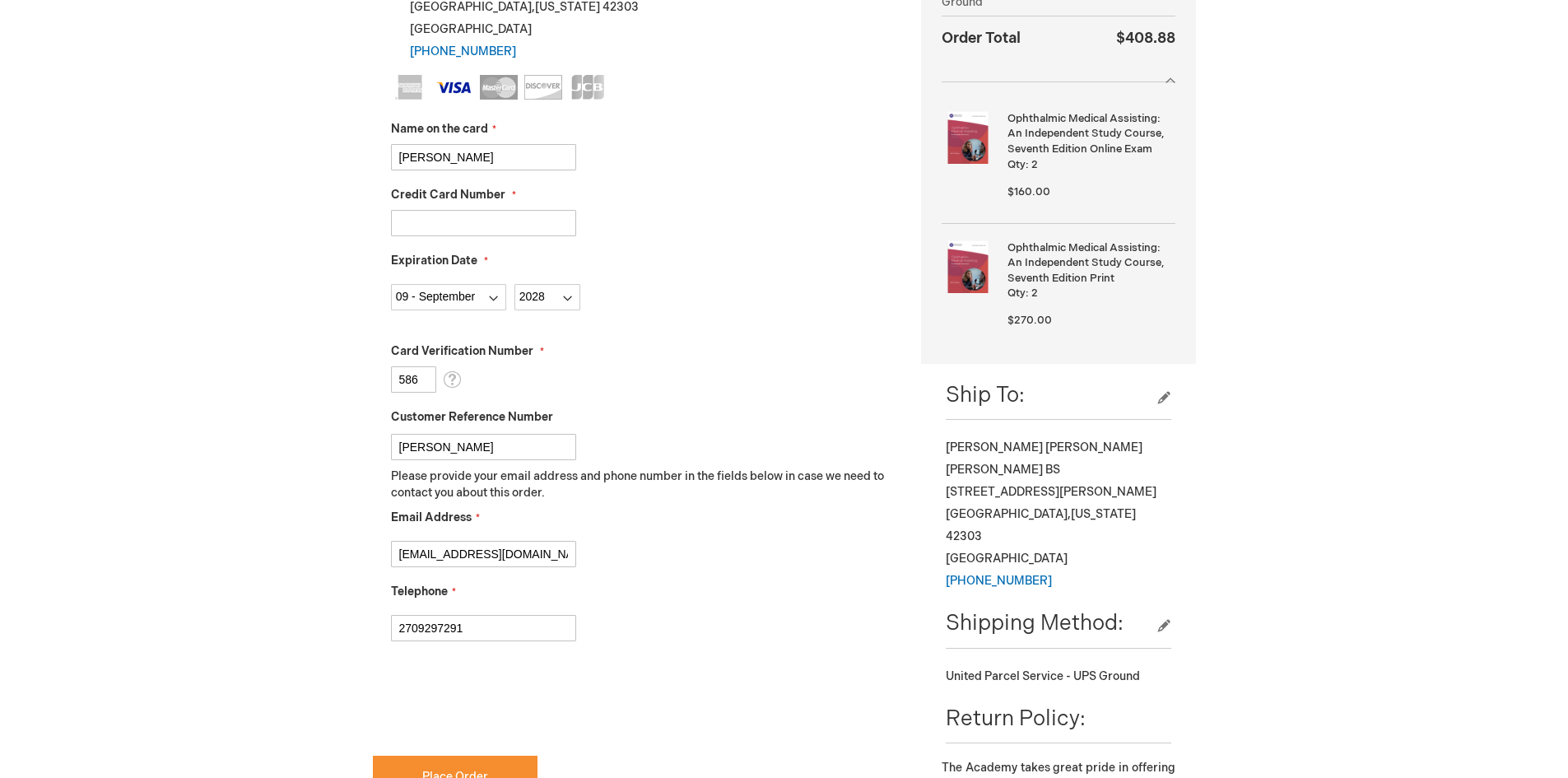
checkbox input "true"
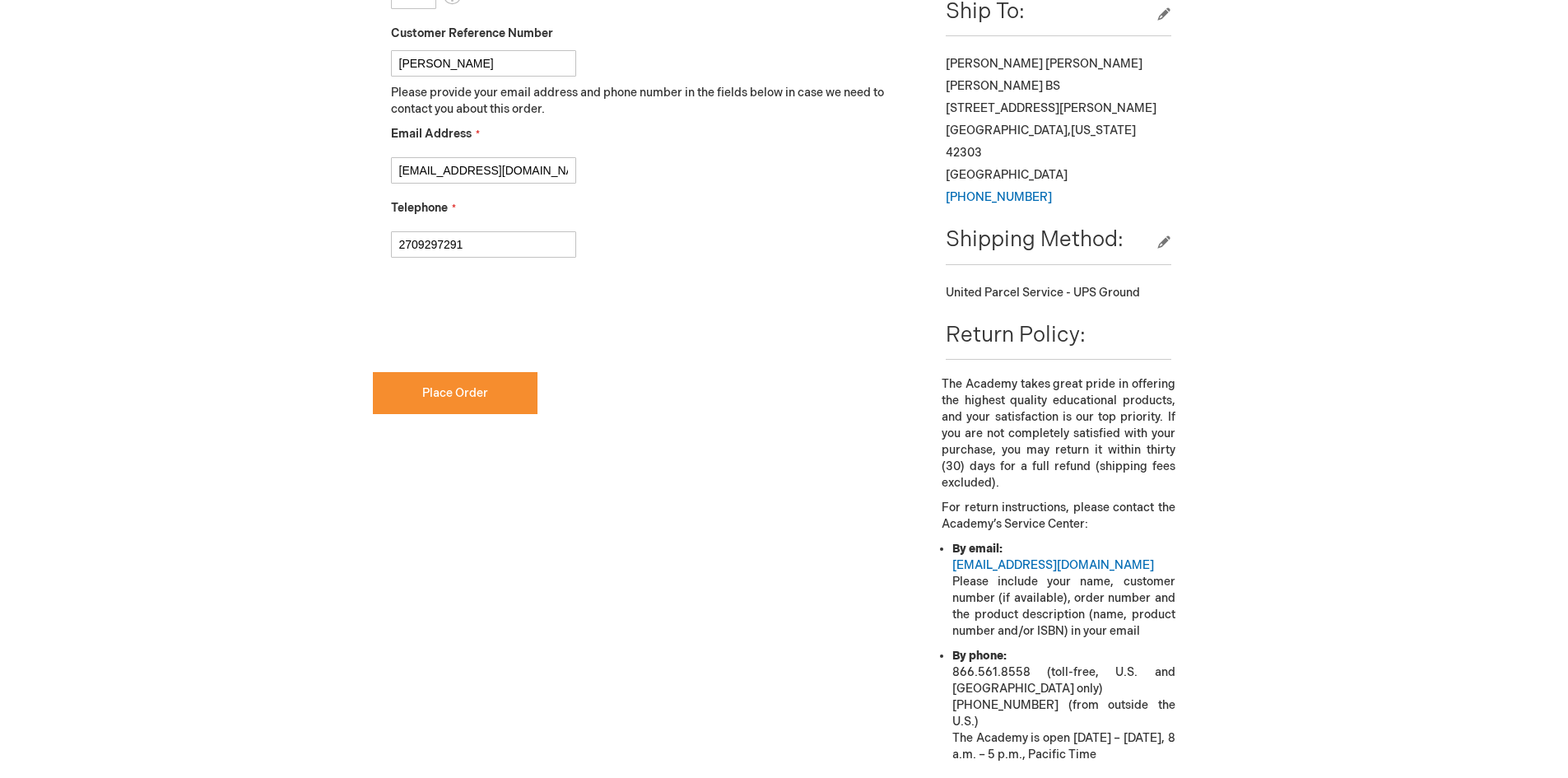
scroll to position [823, 0]
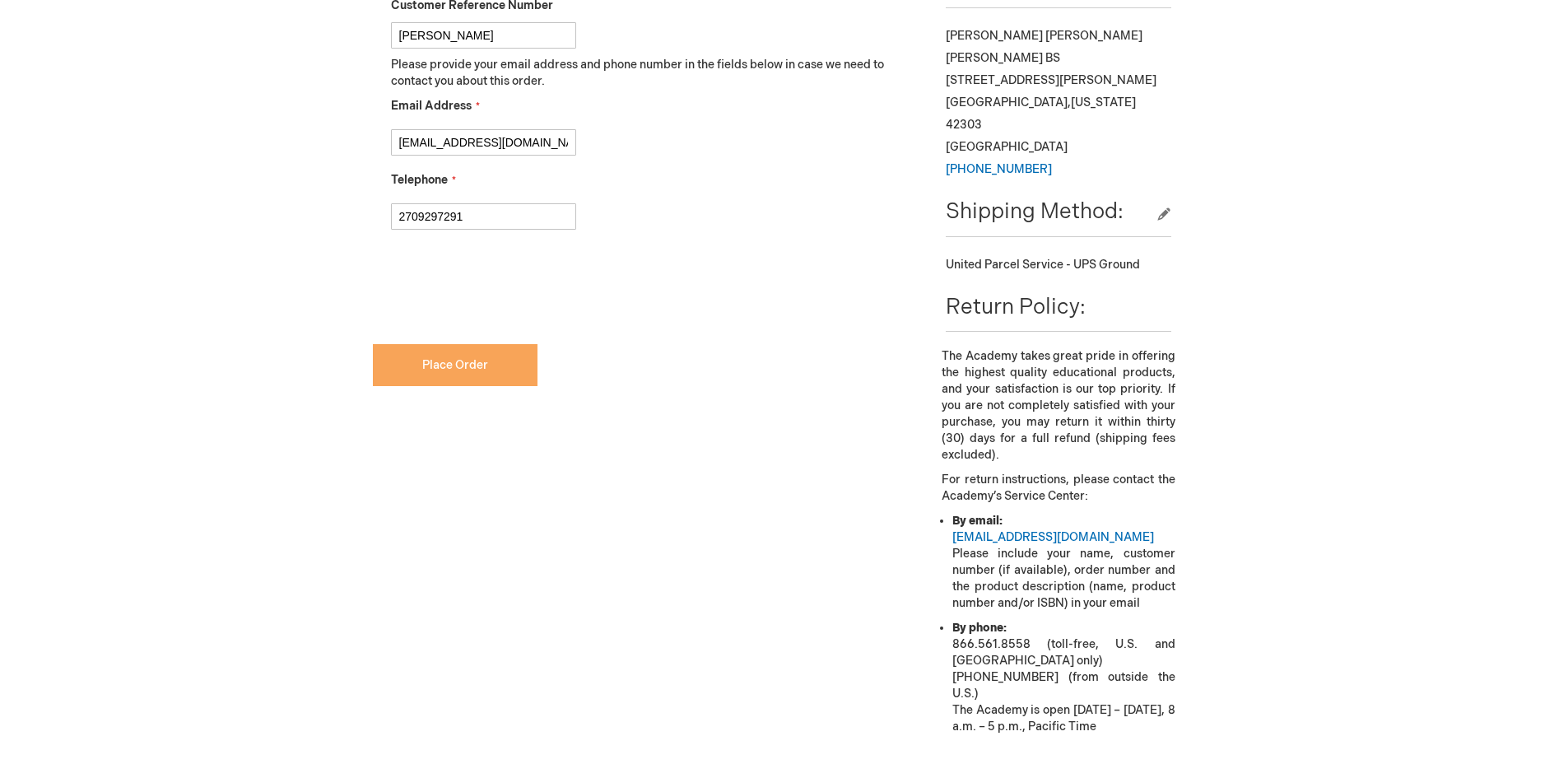
click at [441, 359] on span "Place Order" at bounding box center [455, 364] width 66 height 14
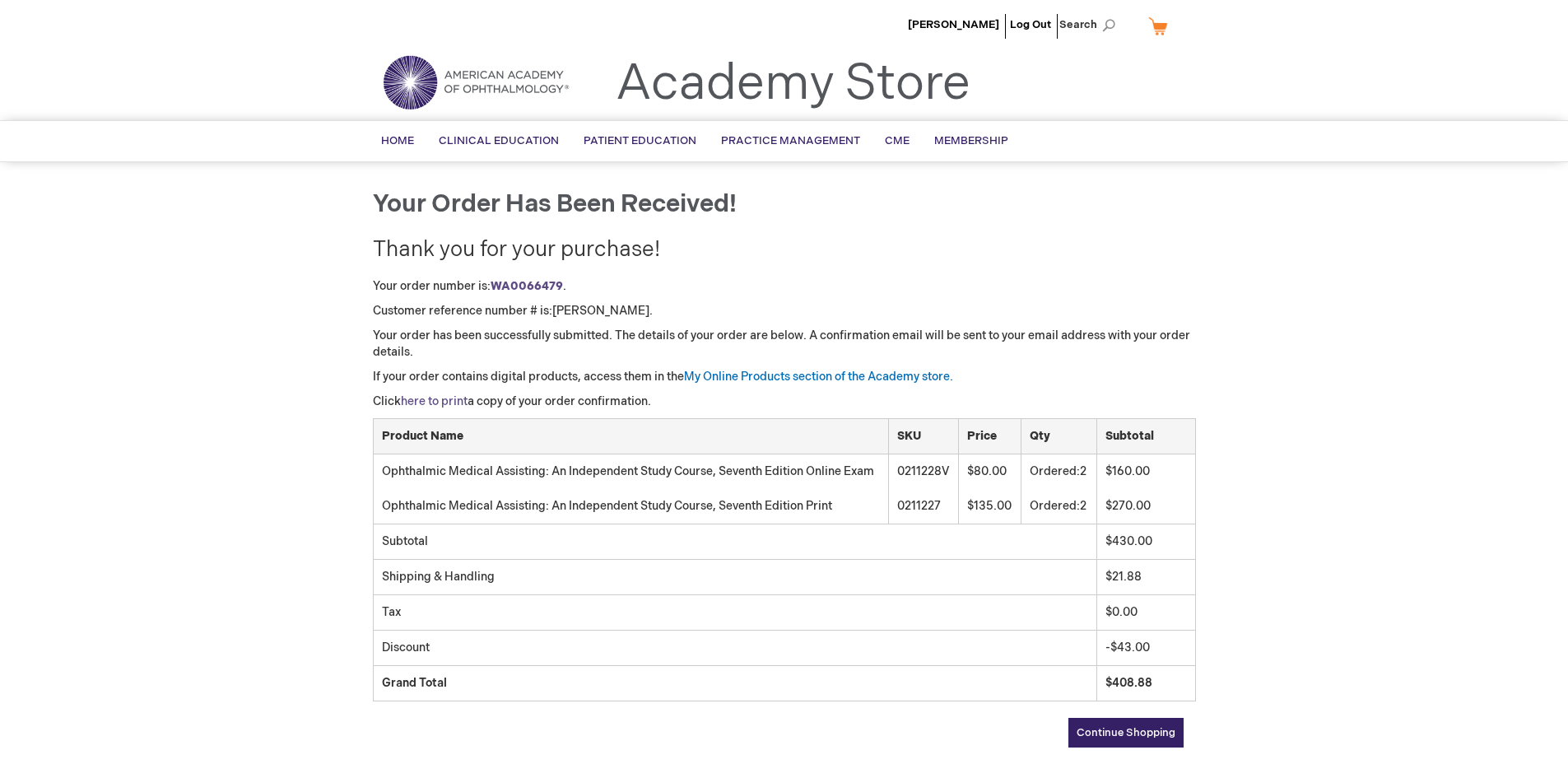
click at [427, 398] on link "here to print" at bounding box center [434, 401] width 67 height 14
